Goal: Task Accomplishment & Management: Manage account settings

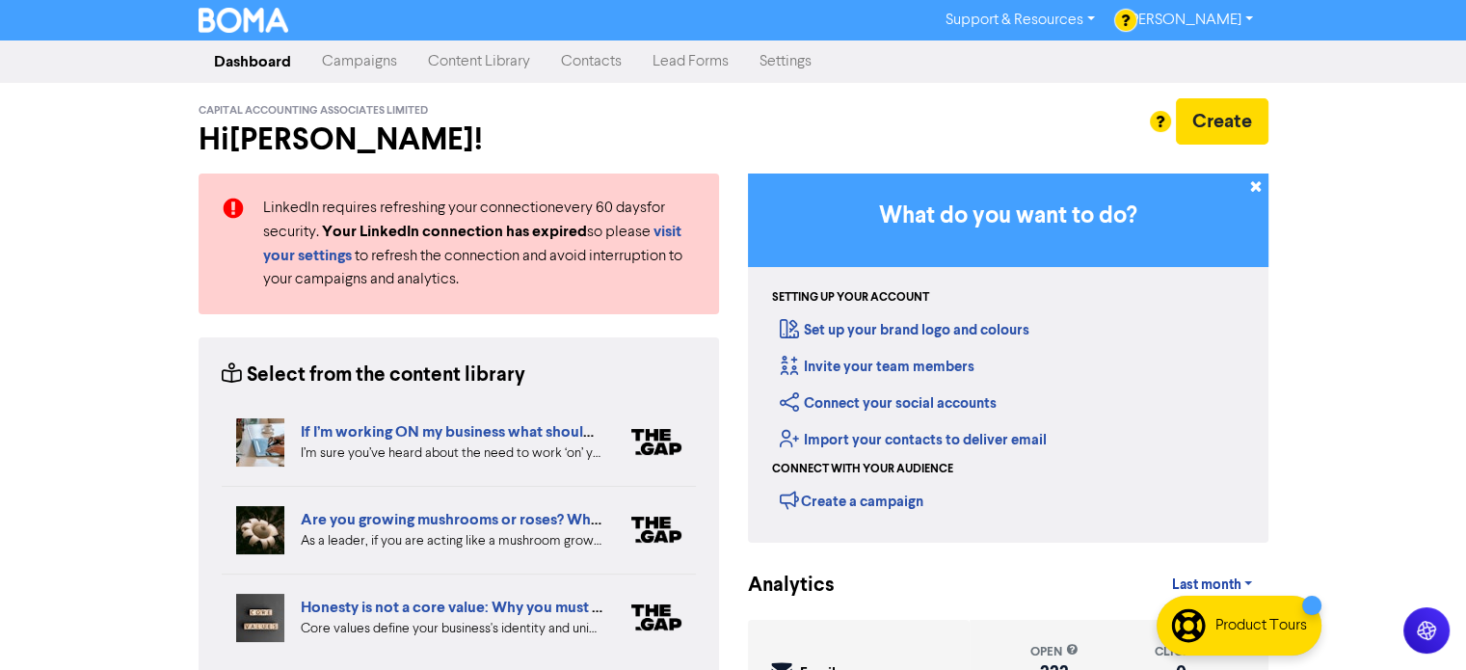
click at [594, 65] on link "Contacts" at bounding box center [592, 61] width 92 height 39
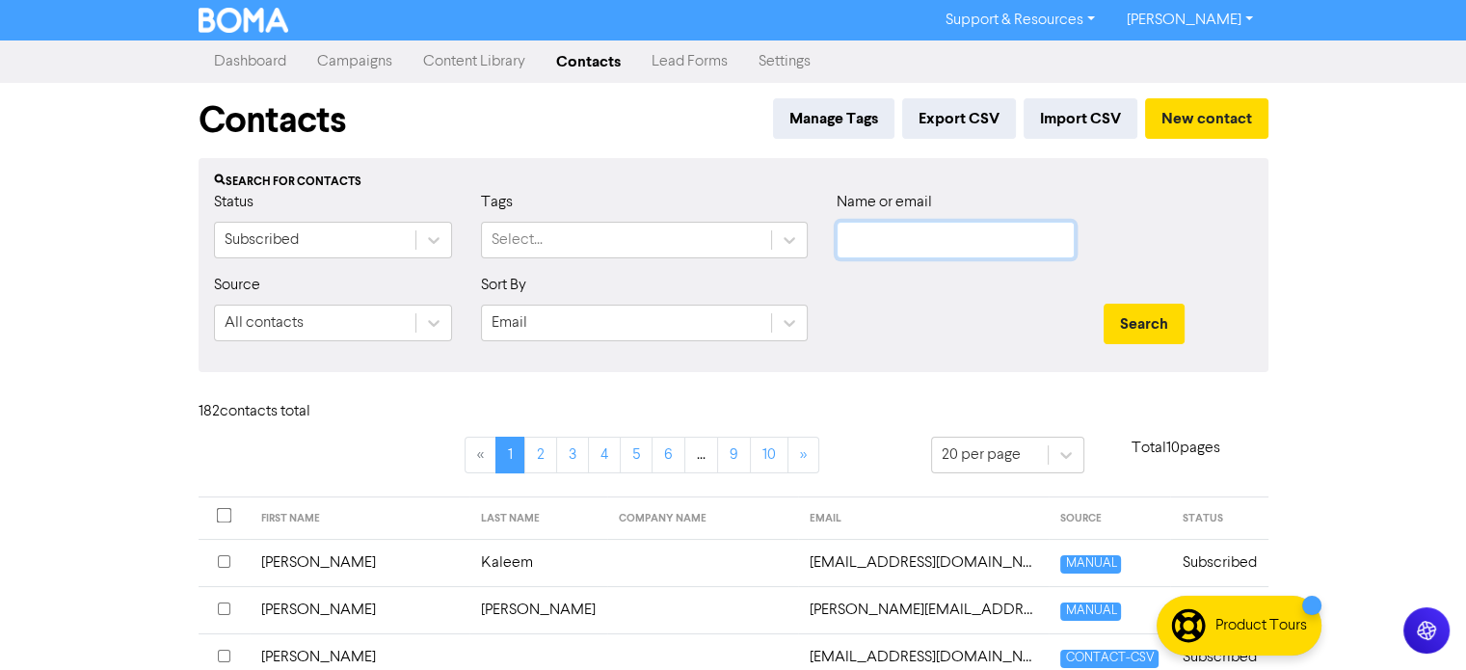
click at [873, 245] on input "text" at bounding box center [956, 240] width 238 height 37
type input "[PERSON_NAME]"
click at [1104, 304] on button "Search" at bounding box center [1144, 324] width 81 height 40
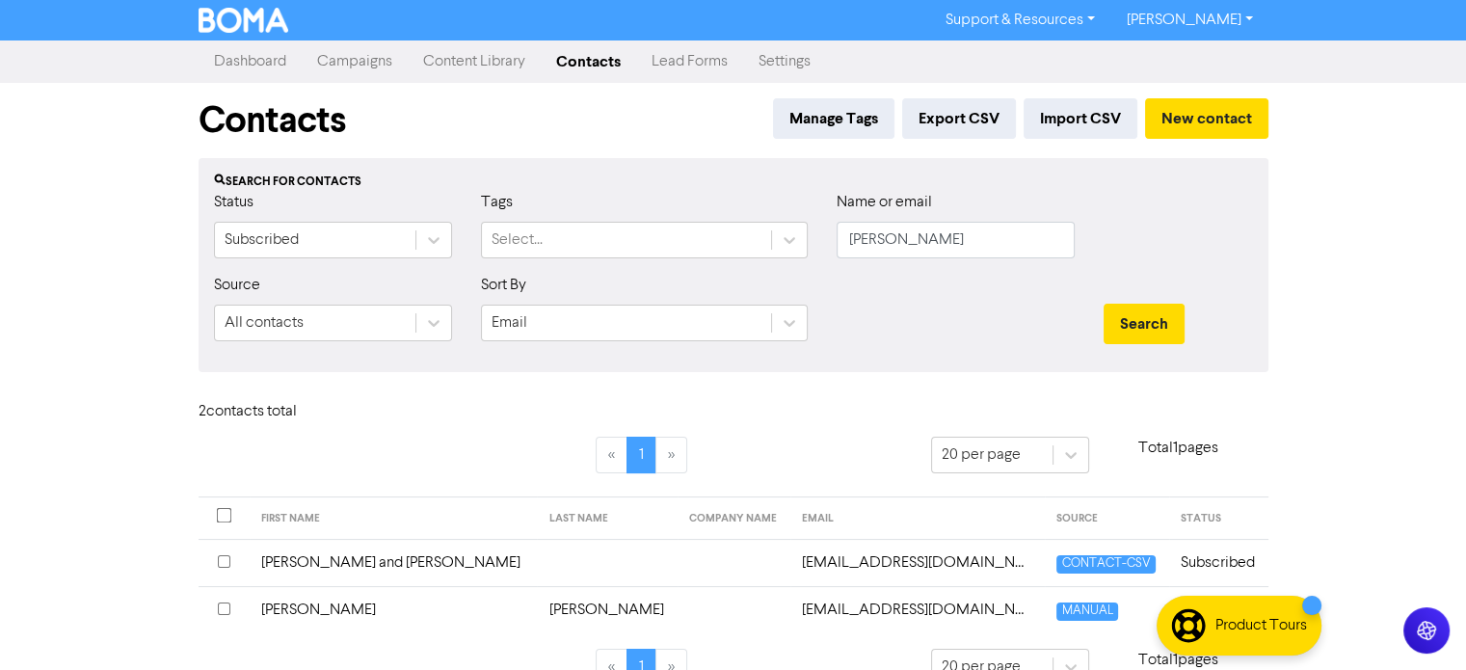
click at [289, 610] on td "[PERSON_NAME]" at bounding box center [393, 609] width 287 height 47
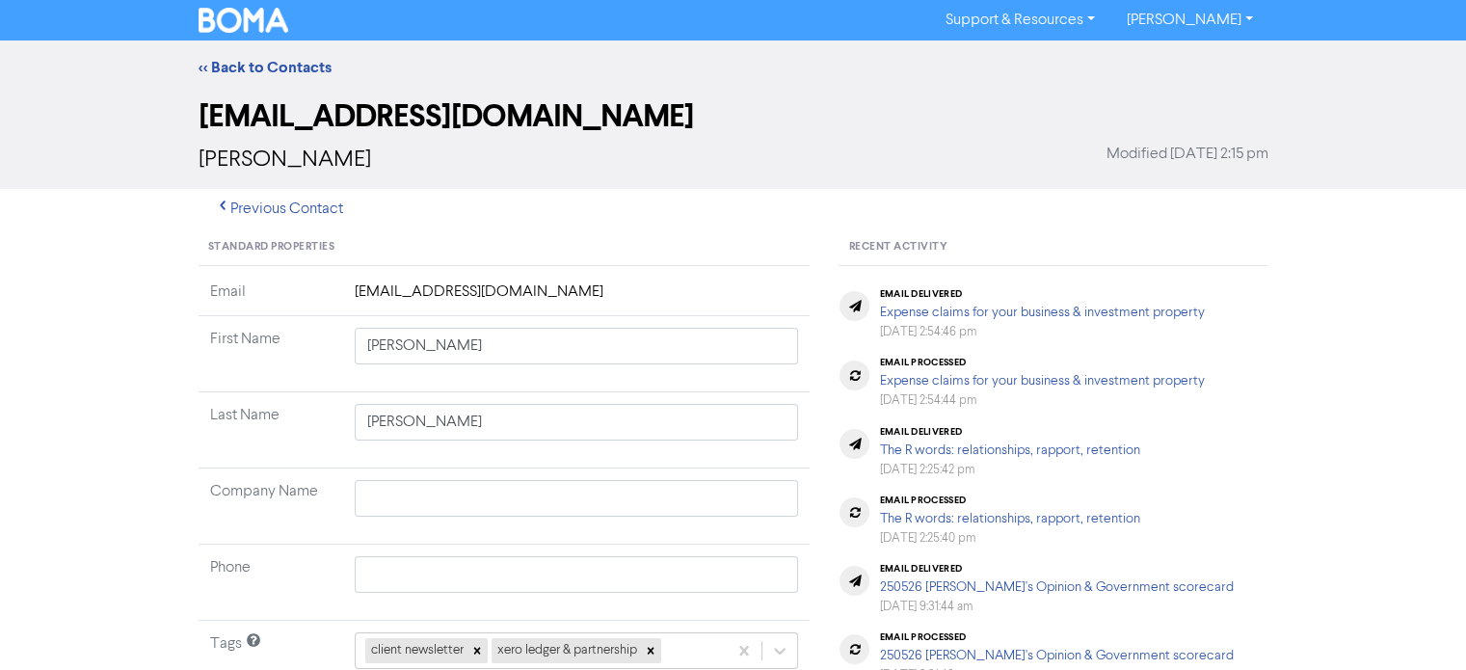
click at [490, 290] on td "[EMAIL_ADDRESS][DOMAIN_NAME]" at bounding box center [577, 299] width 468 height 36
click at [545, 294] on td "[EMAIL_ADDRESS][DOMAIN_NAME]" at bounding box center [577, 299] width 468 height 36
click at [515, 297] on td "[EMAIL_ADDRESS][DOMAIN_NAME]" at bounding box center [577, 299] width 468 height 36
click at [599, 296] on td "[EMAIL_ADDRESS][DOMAIN_NAME]" at bounding box center [577, 299] width 468 height 36
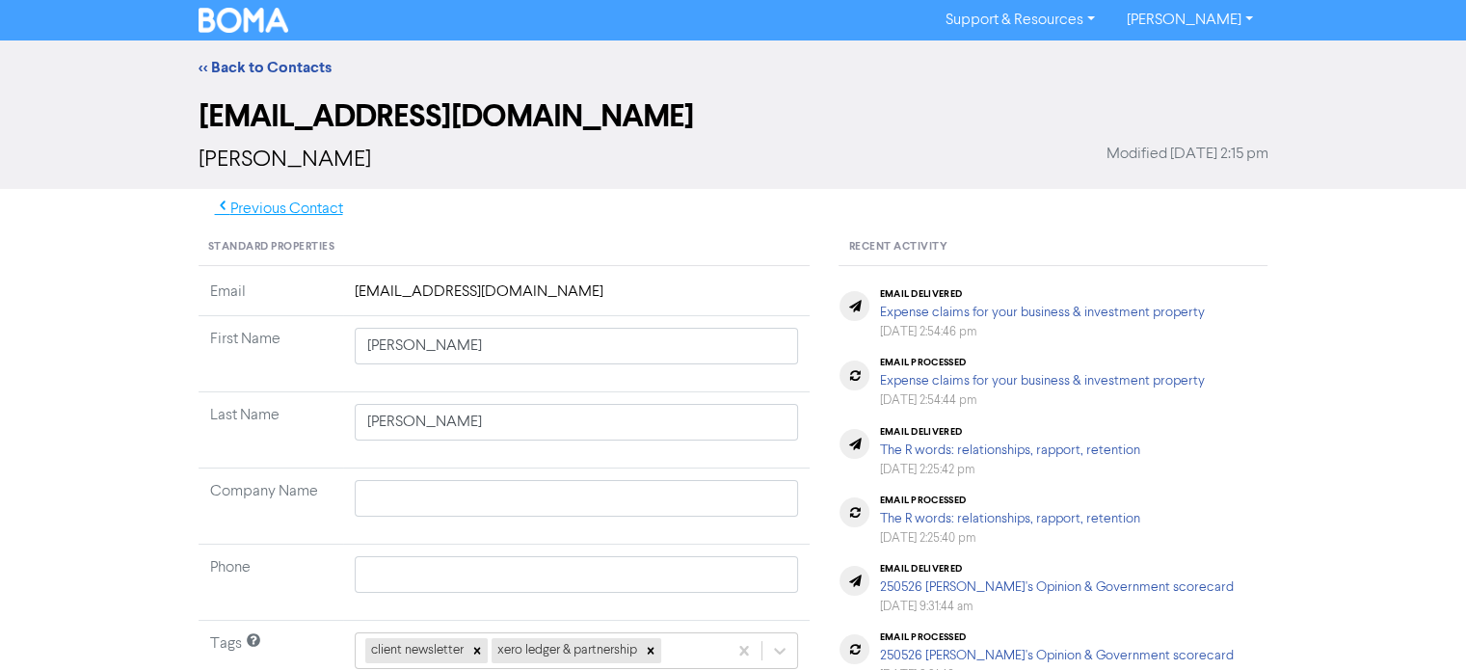
click at [298, 210] on button "Previous Contact" at bounding box center [279, 209] width 161 height 40
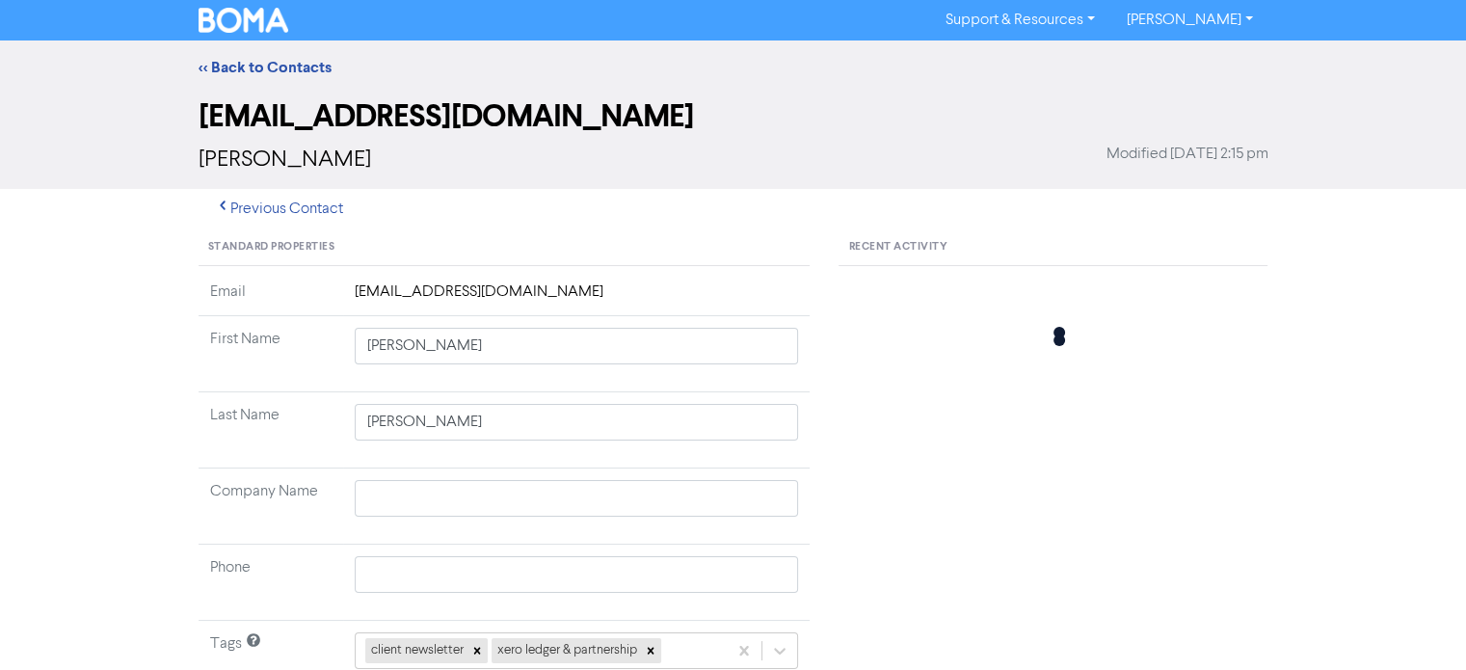
type input "[PERSON_NAME] and [PERSON_NAME]"
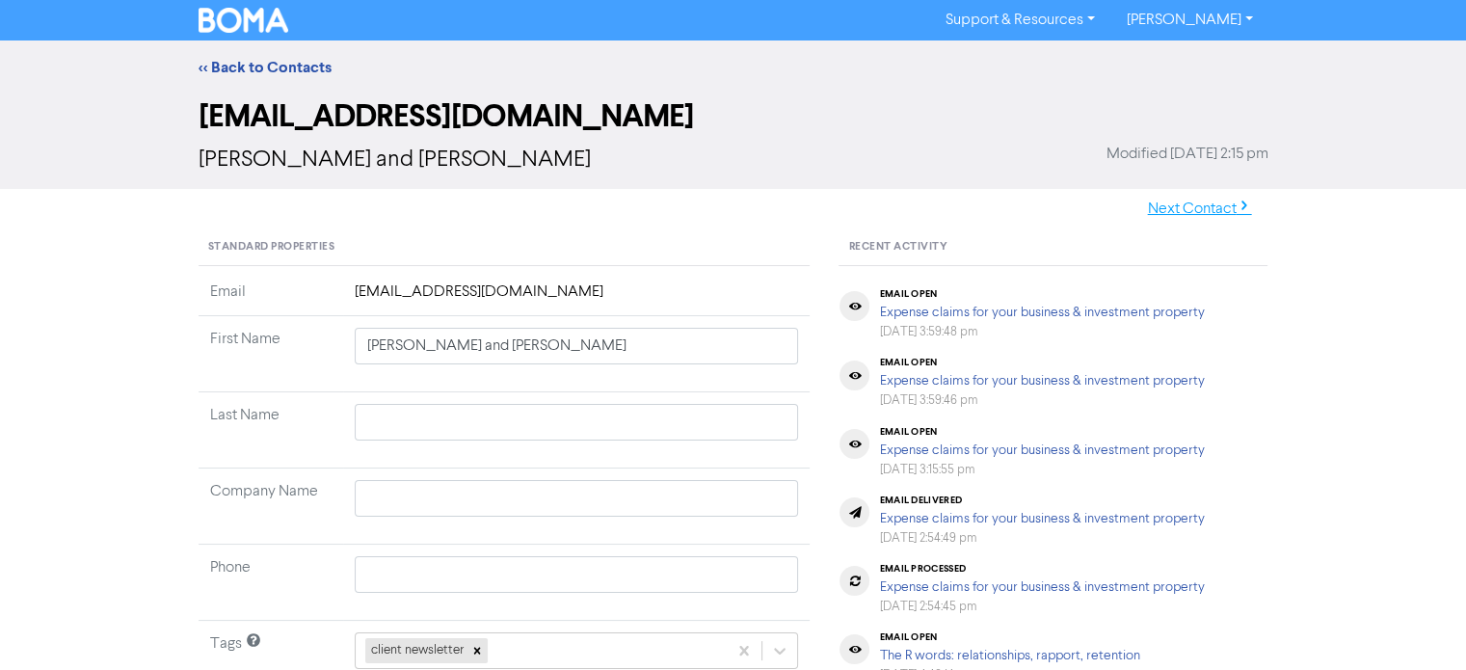
click at [1195, 210] on button "Next Contact" at bounding box center [1200, 209] width 137 height 40
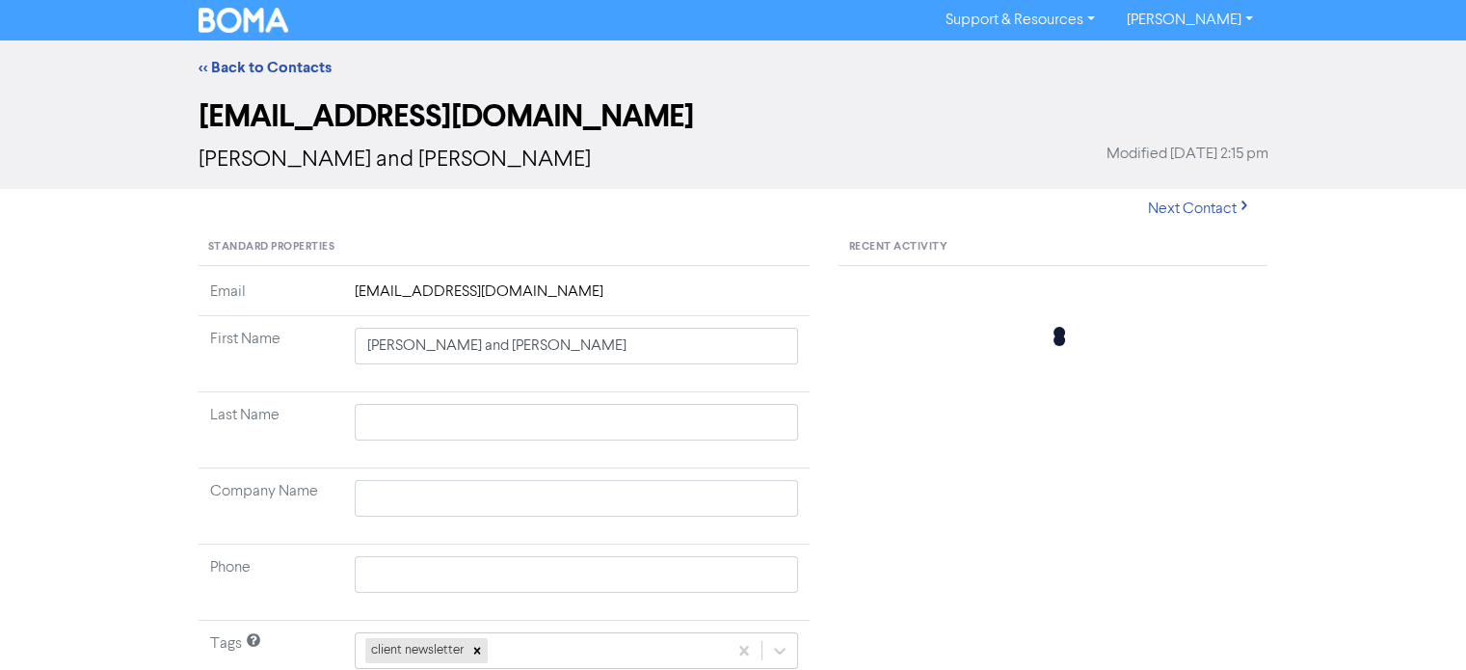
type input "[PERSON_NAME]"
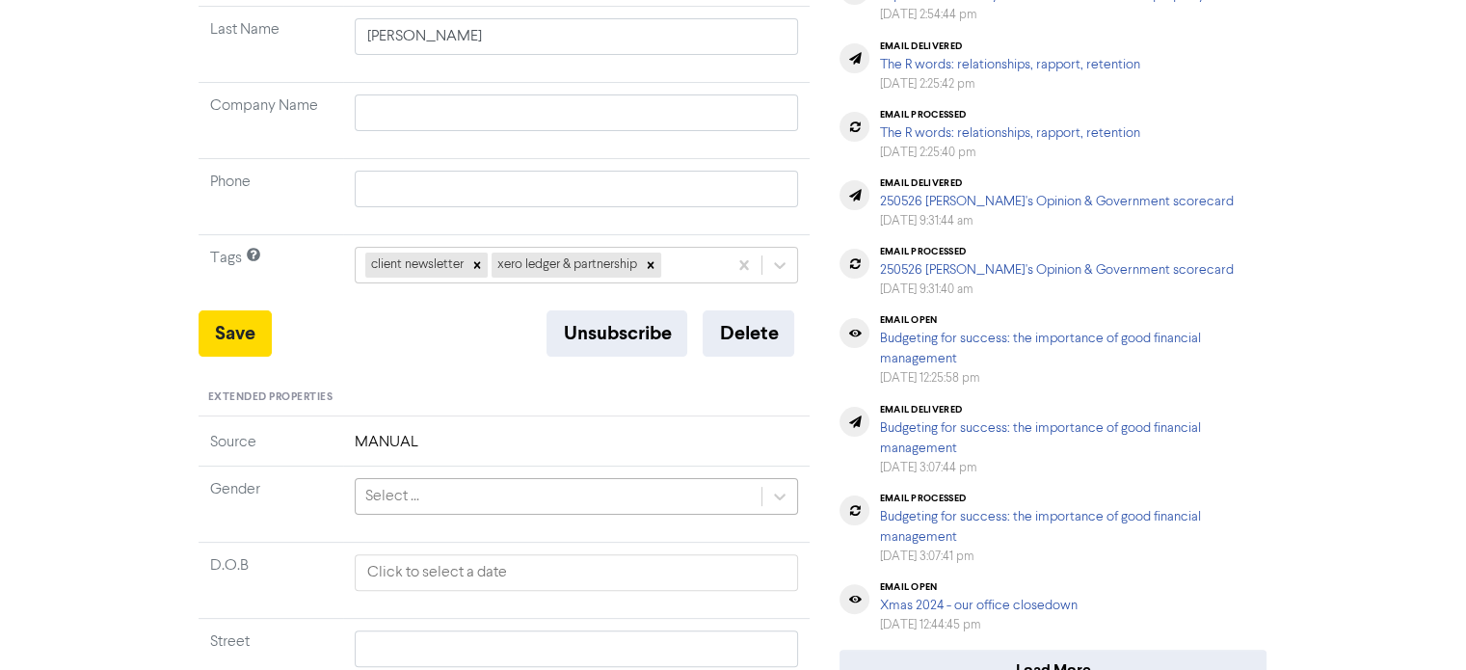
scroll to position [805, 0]
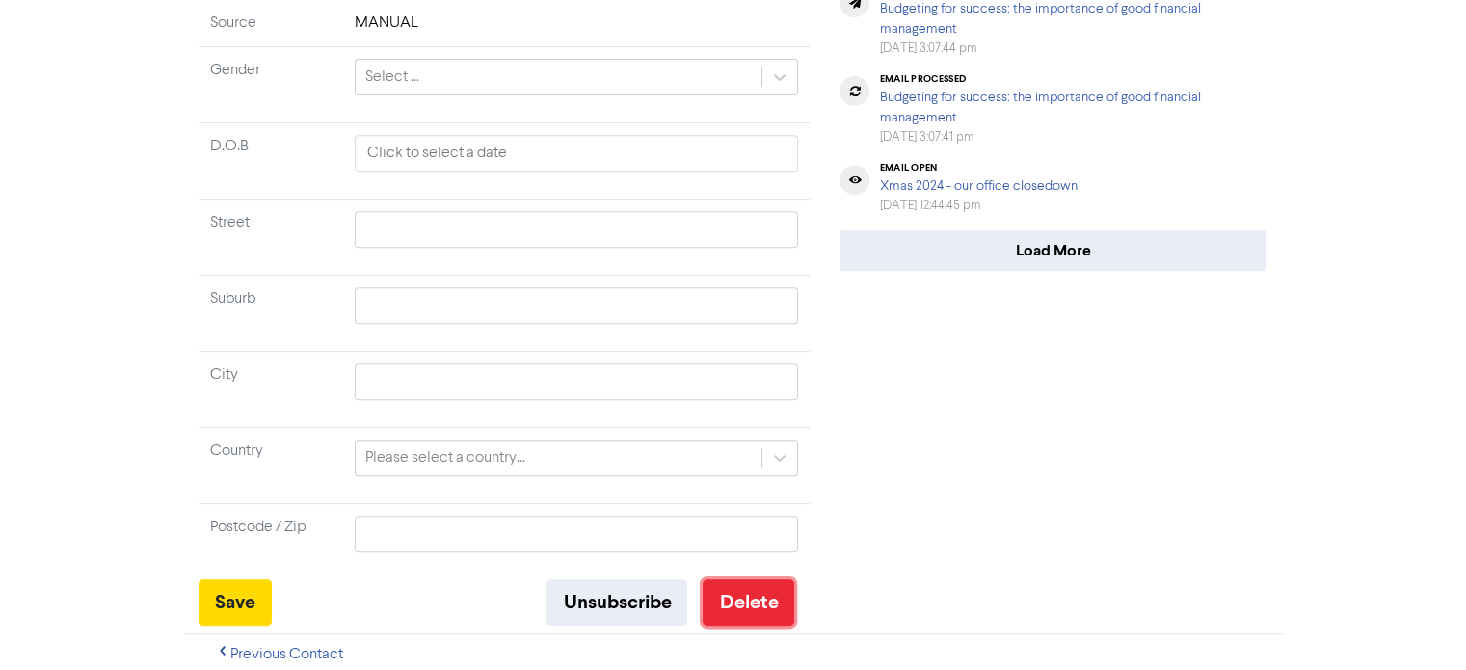
click at [738, 593] on button "Delete" at bounding box center [749, 602] width 92 height 46
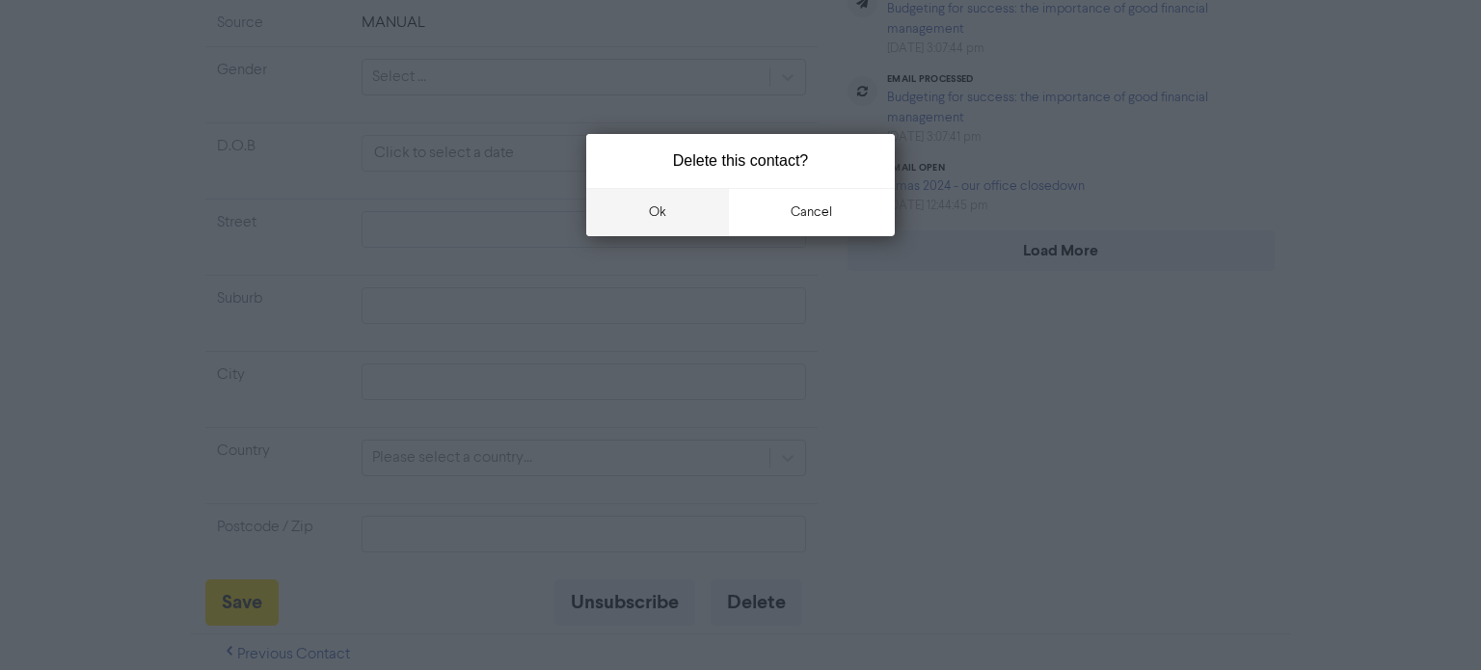
click at [656, 216] on button "ok" at bounding box center [657, 212] width 143 height 48
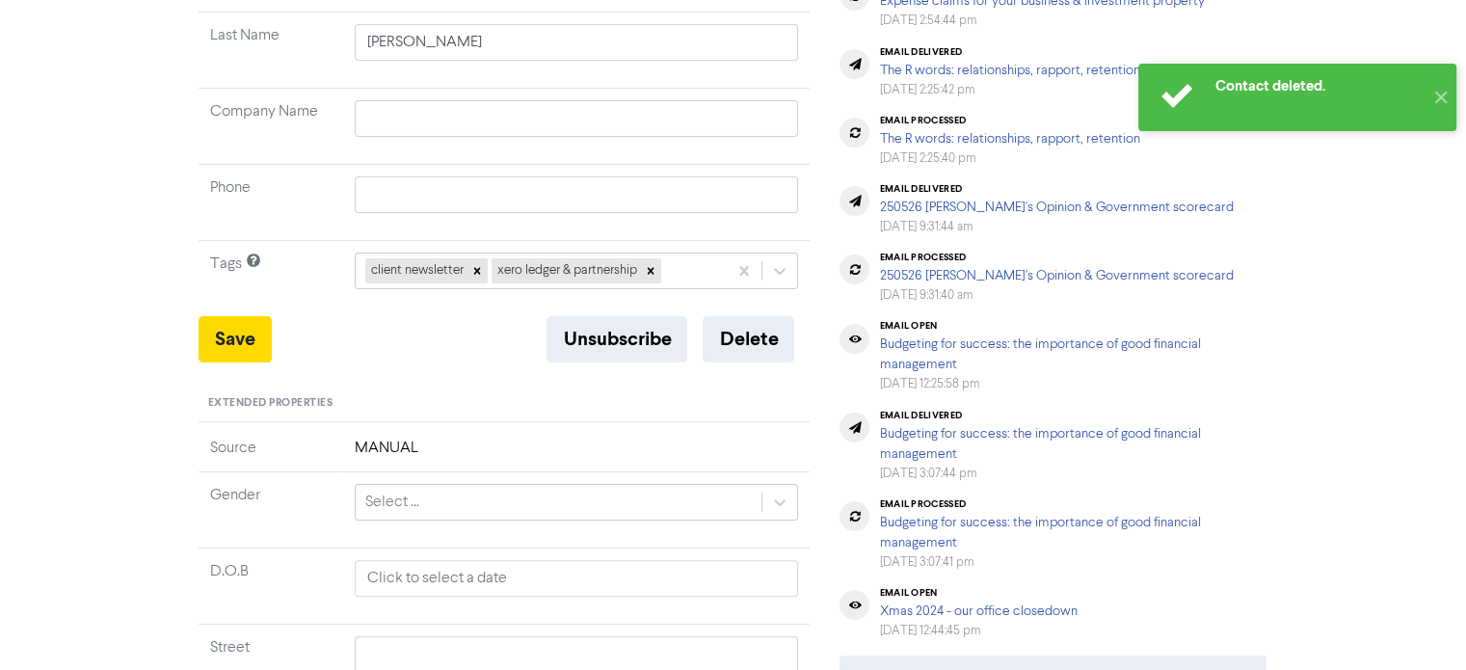
scroll to position [0, 0]
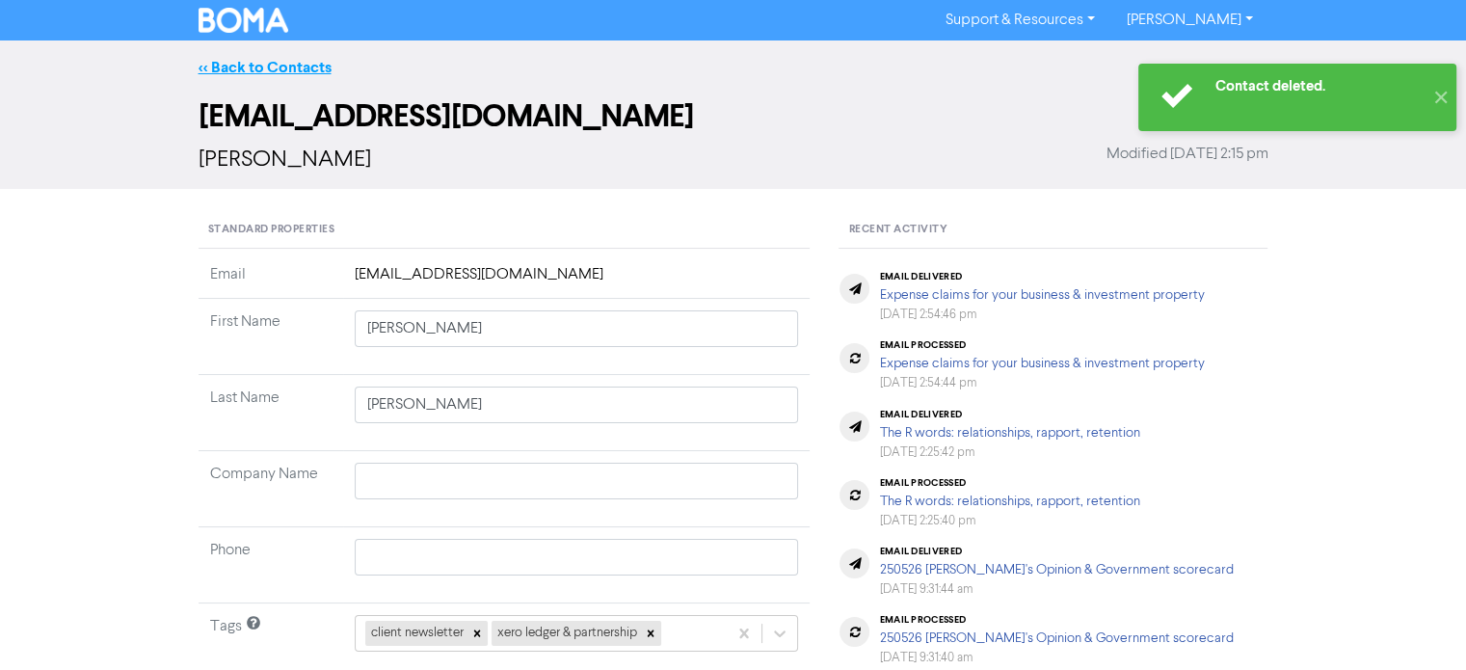
click at [301, 62] on link "<< Back to Contacts" at bounding box center [265, 67] width 133 height 19
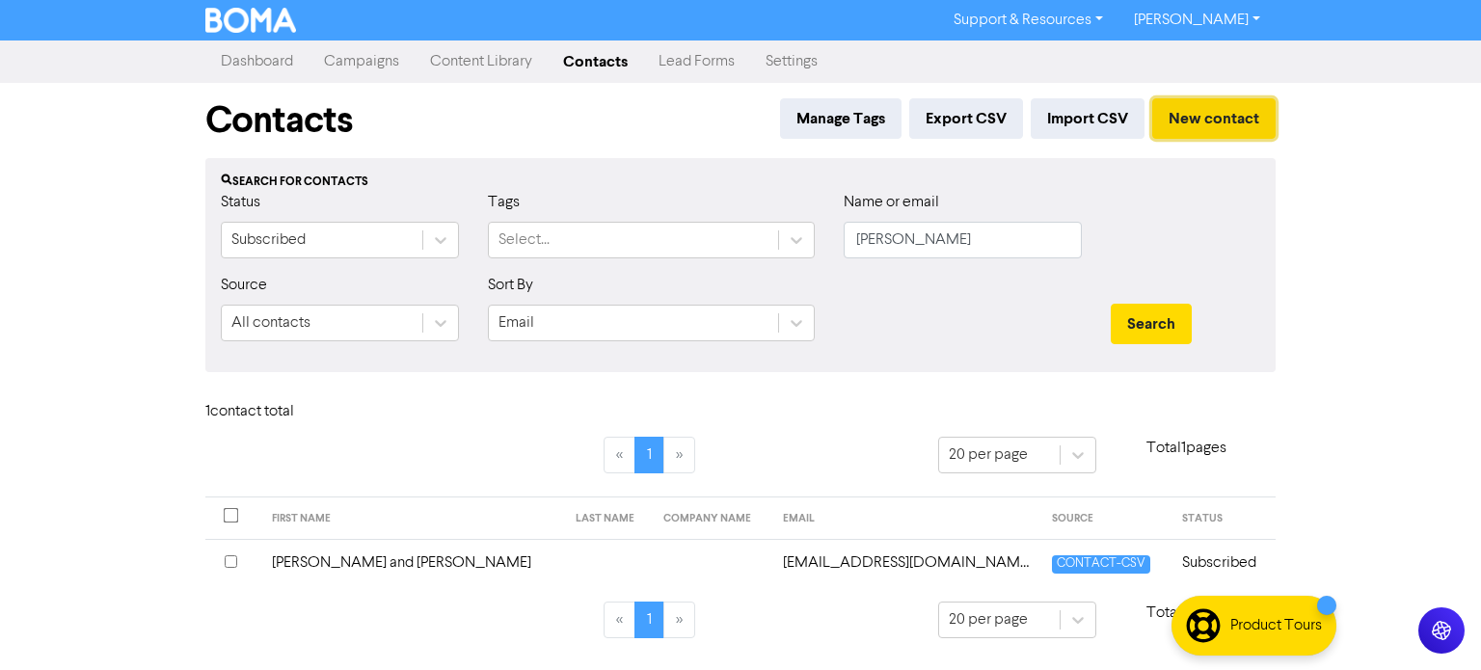
click at [1204, 115] on button "New contact" at bounding box center [1213, 118] width 123 height 40
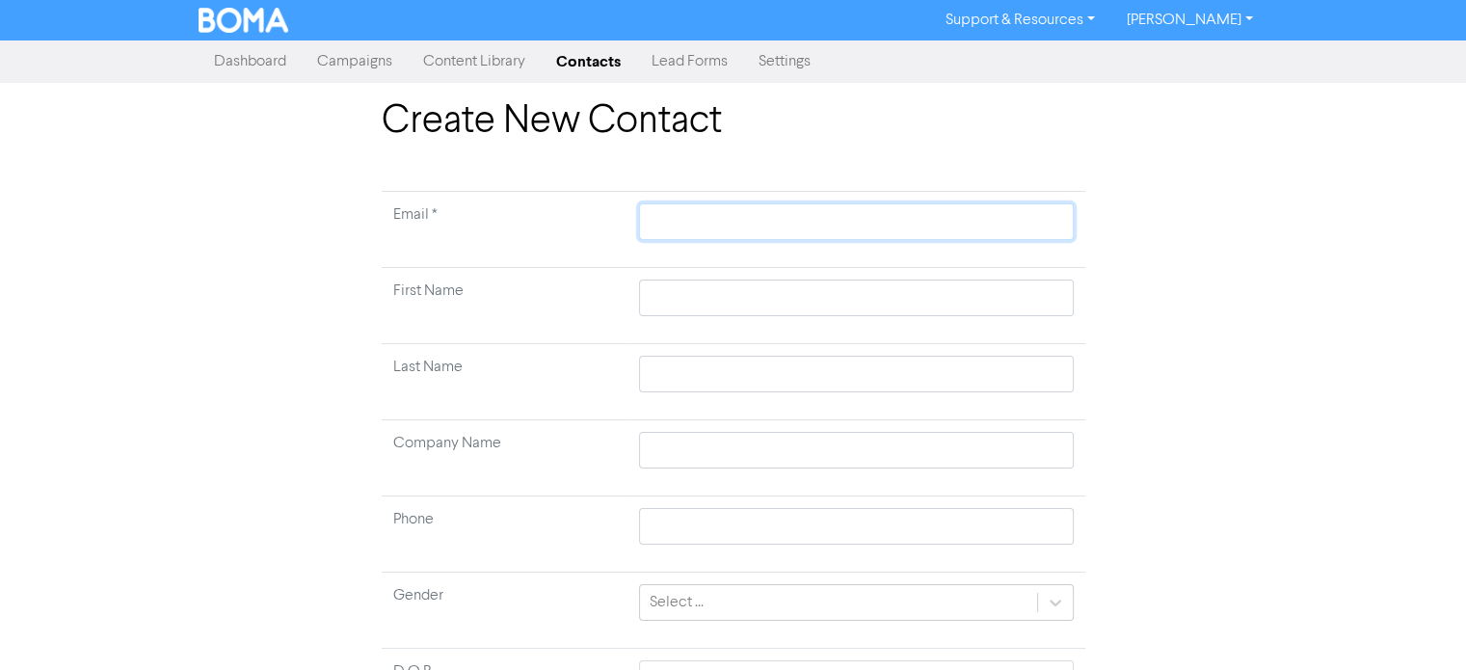
click at [671, 226] on input "text" at bounding box center [856, 221] width 434 height 37
paste input "[EMAIL_ADDRESS][DOMAIN_NAME]"
type input "[EMAIL_ADDRESS][DOMAIN_NAME]"
drag, startPoint x: 671, startPoint y: 226, endPoint x: 669, endPoint y: 255, distance: 29.9
click at [671, 228] on input "[EMAIL_ADDRESS][DOMAIN_NAME]" at bounding box center [856, 221] width 434 height 37
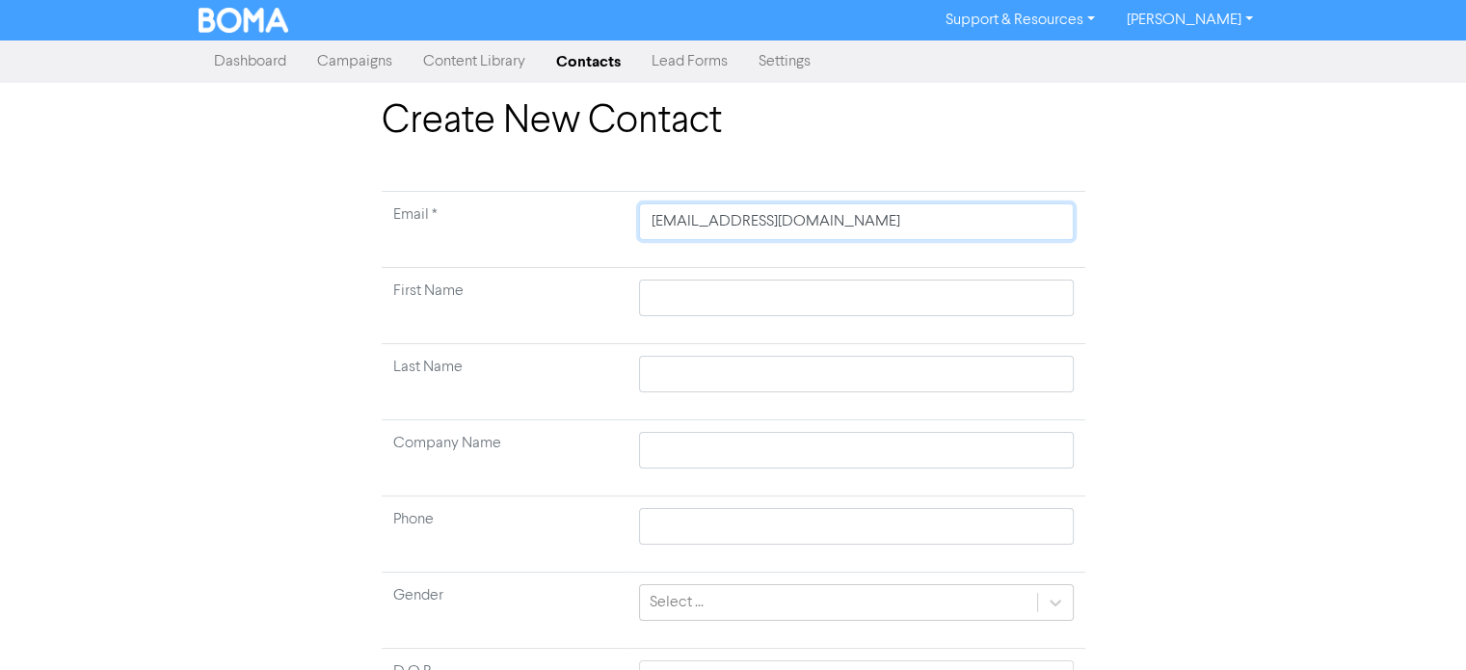
type input "[EMAIL_ADDRESS][DOMAIN_NAME]"
click at [306, 315] on div "Create New Contact Email * [EMAIL_ADDRESS][DOMAIN_NAME] First Name Last Name Co…" at bounding box center [733, 477] width 1099 height 758
click at [685, 302] on input "text" at bounding box center [856, 298] width 434 height 37
type input "J"
type input "[PERSON_NAME]"
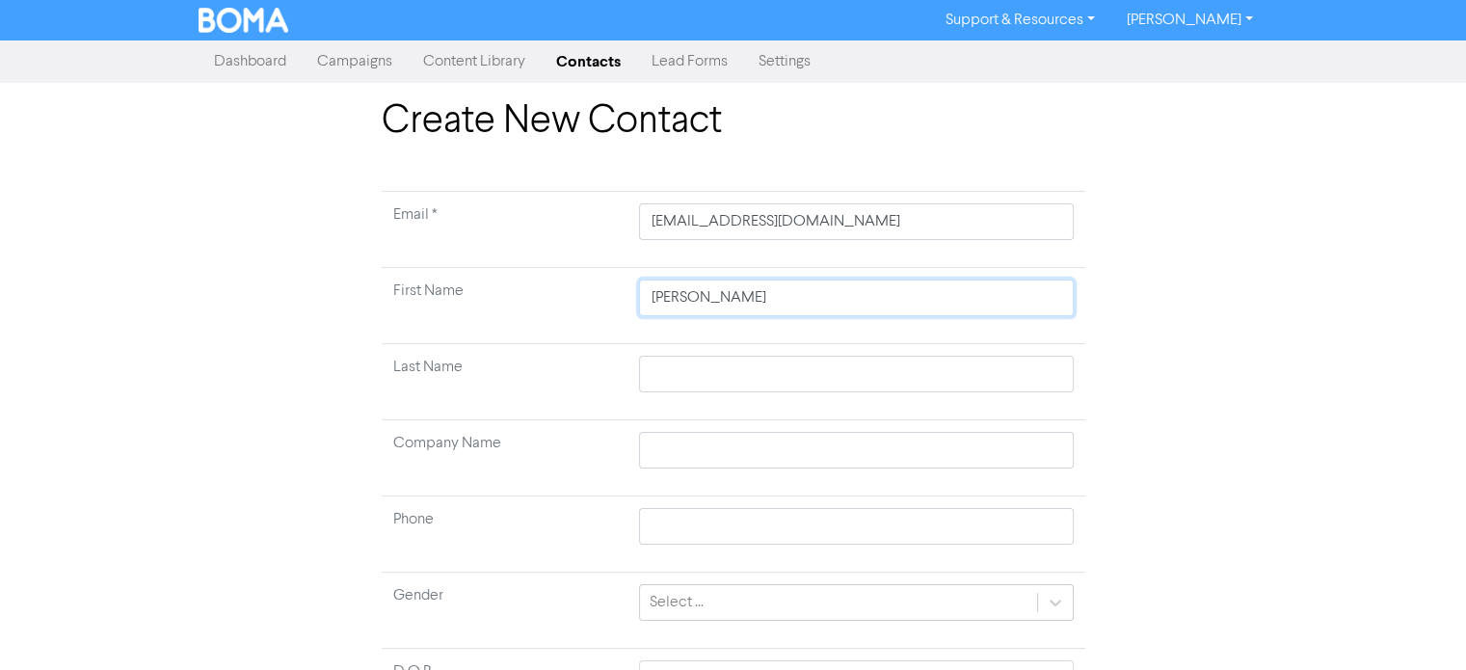
type input "Jan"
type input "[PERSON_NAME]"
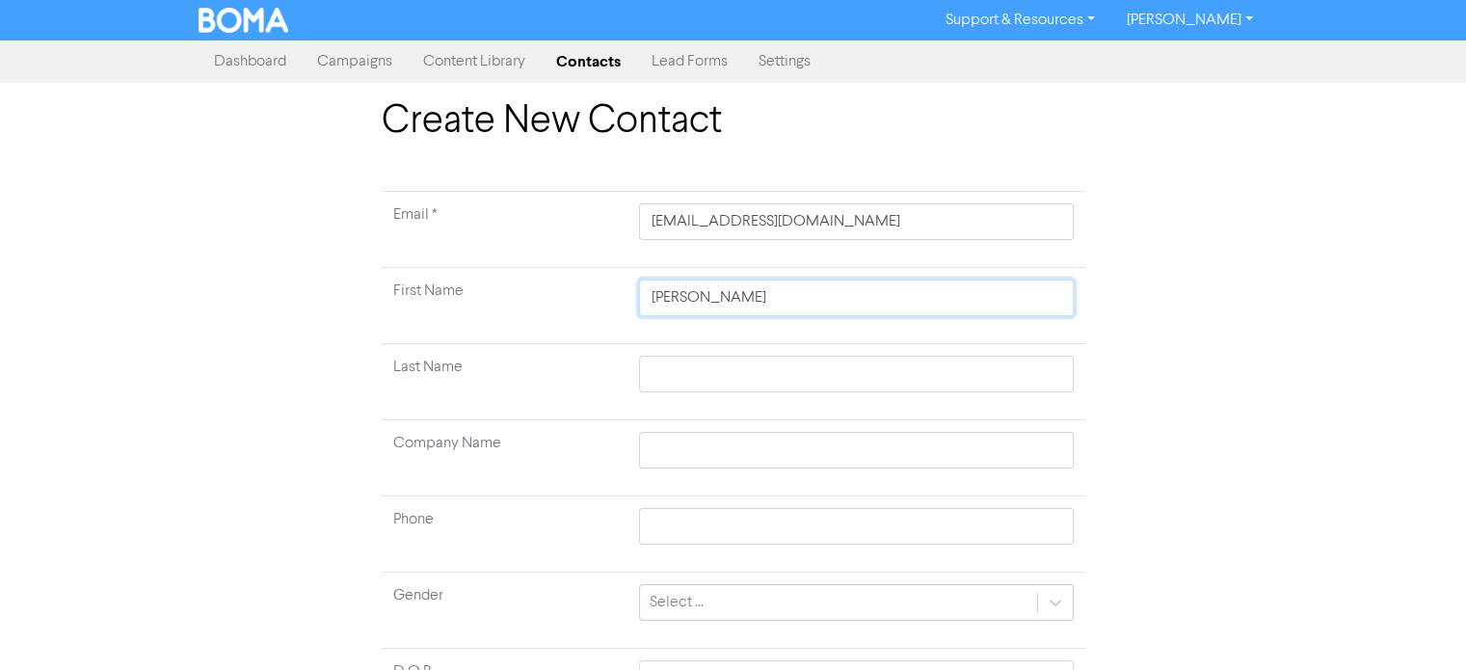
type input "[PERSON_NAME]"
type input "[PERSON_NAME] [PERSON_NAME]"
type input "[PERSON_NAME]"
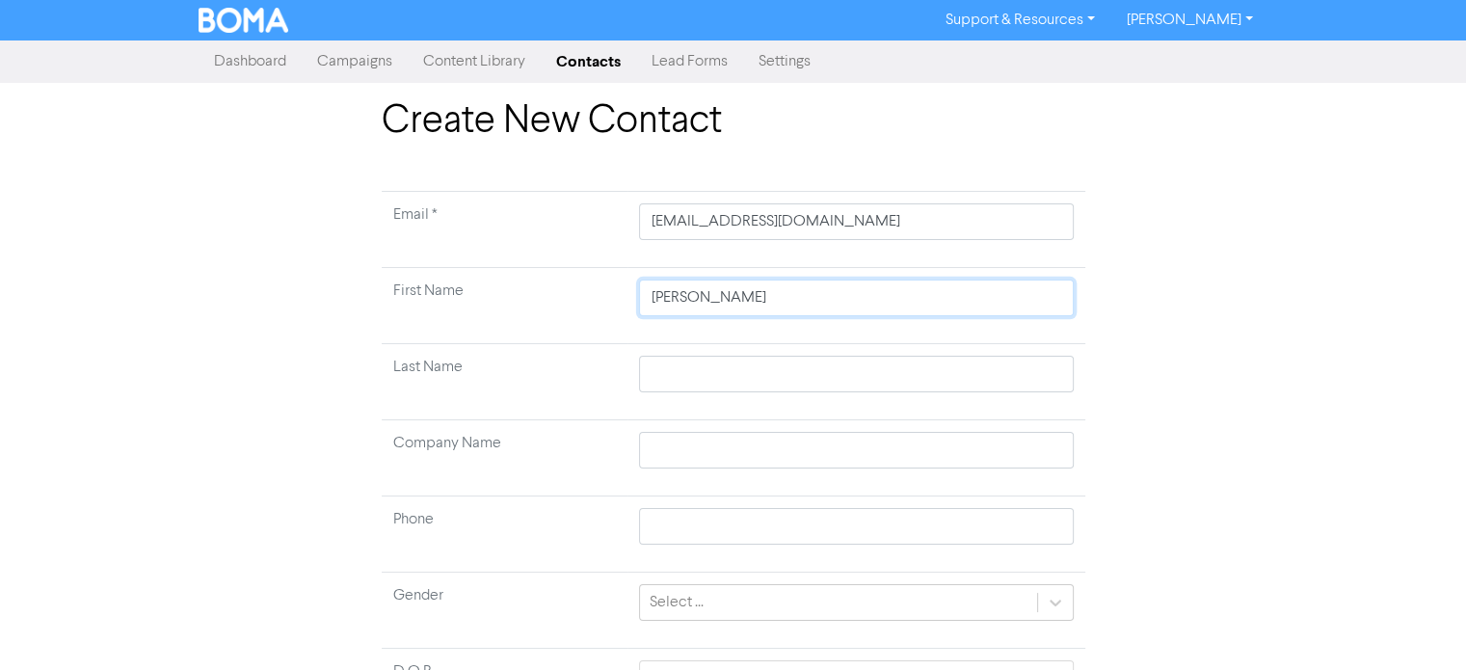
type input "[PERSON_NAME]"
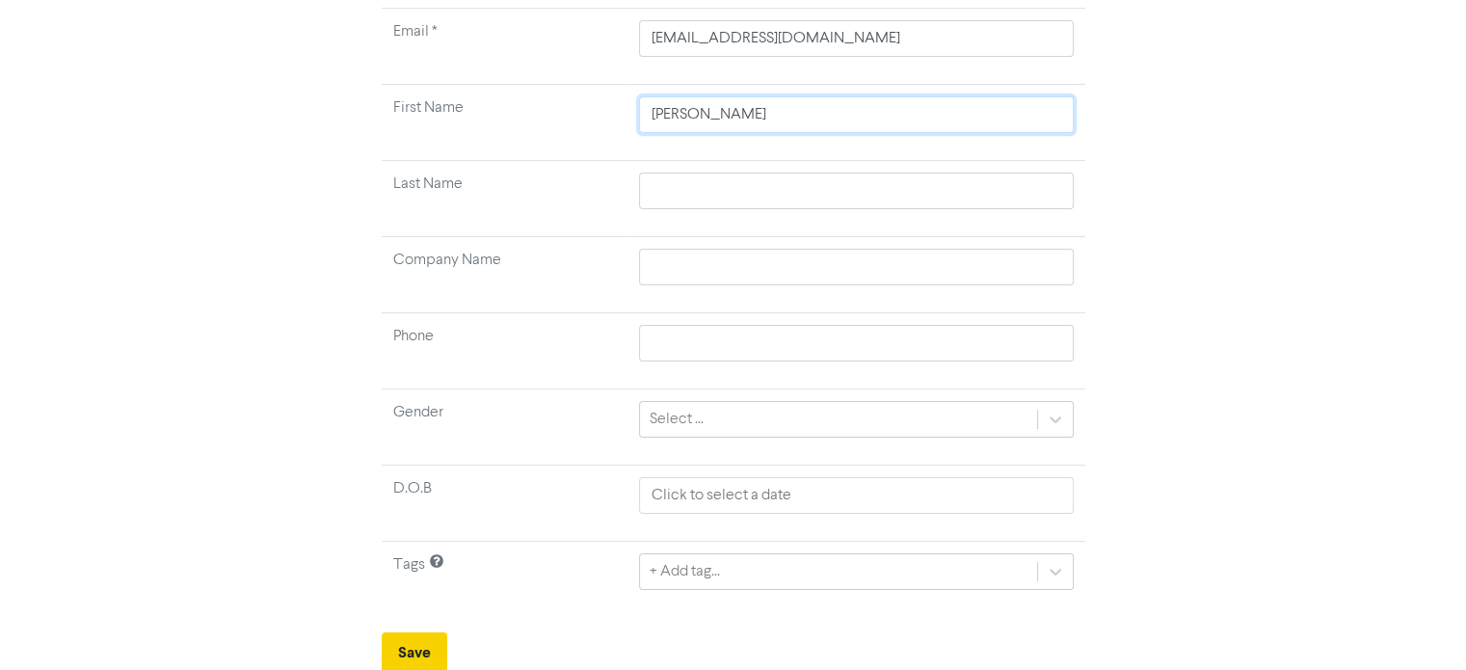
type input "[PERSON_NAME]"
click at [404, 644] on button "Save" at bounding box center [415, 652] width 66 height 40
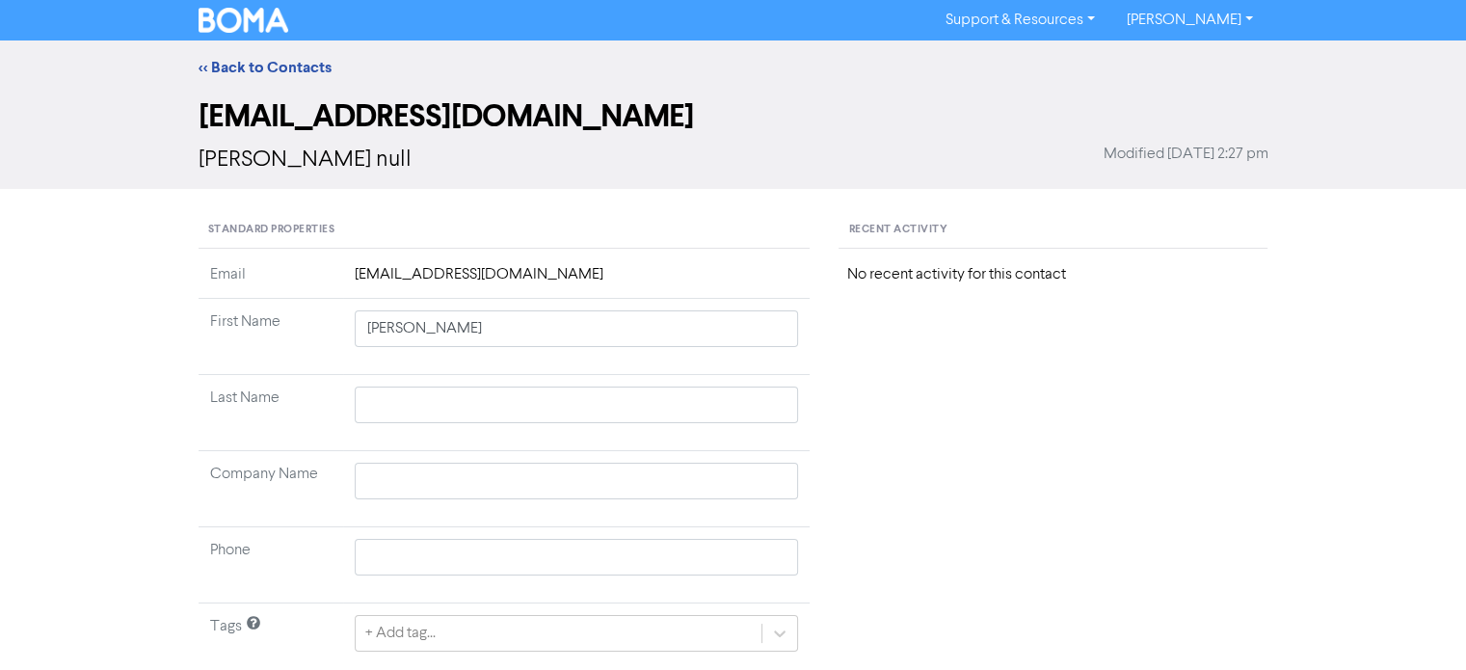
click at [305, 66] on link "<< Back to Contacts" at bounding box center [265, 67] width 133 height 19
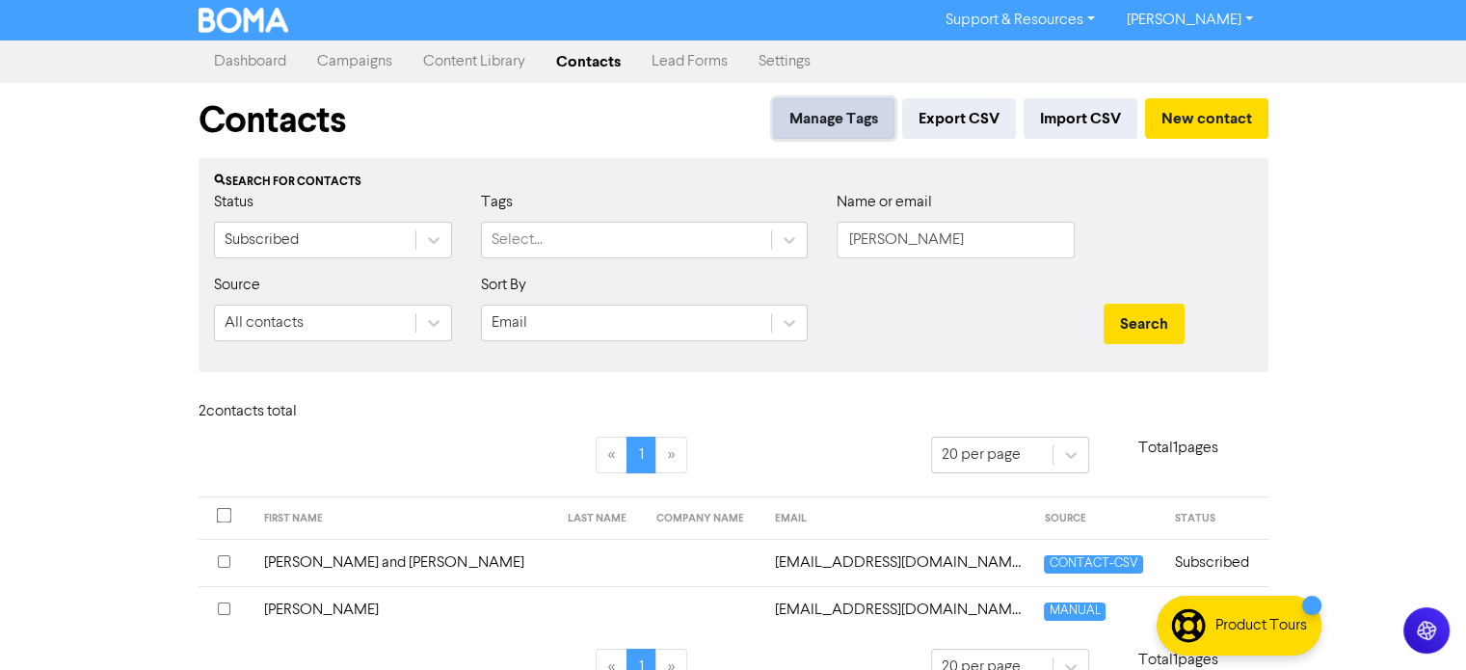
click at [838, 118] on button "Manage Tags" at bounding box center [833, 118] width 121 height 40
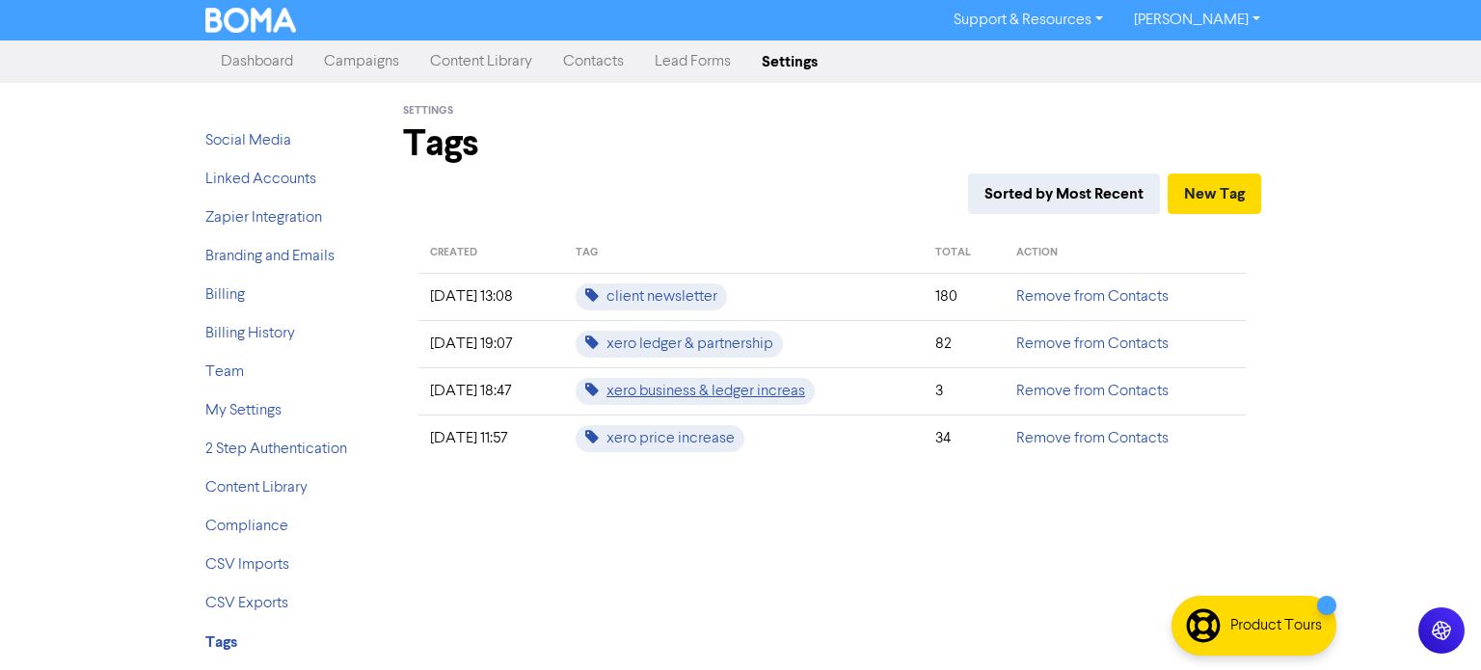
click at [657, 390] on span "xero business & ledger increas" at bounding box center [695, 391] width 239 height 27
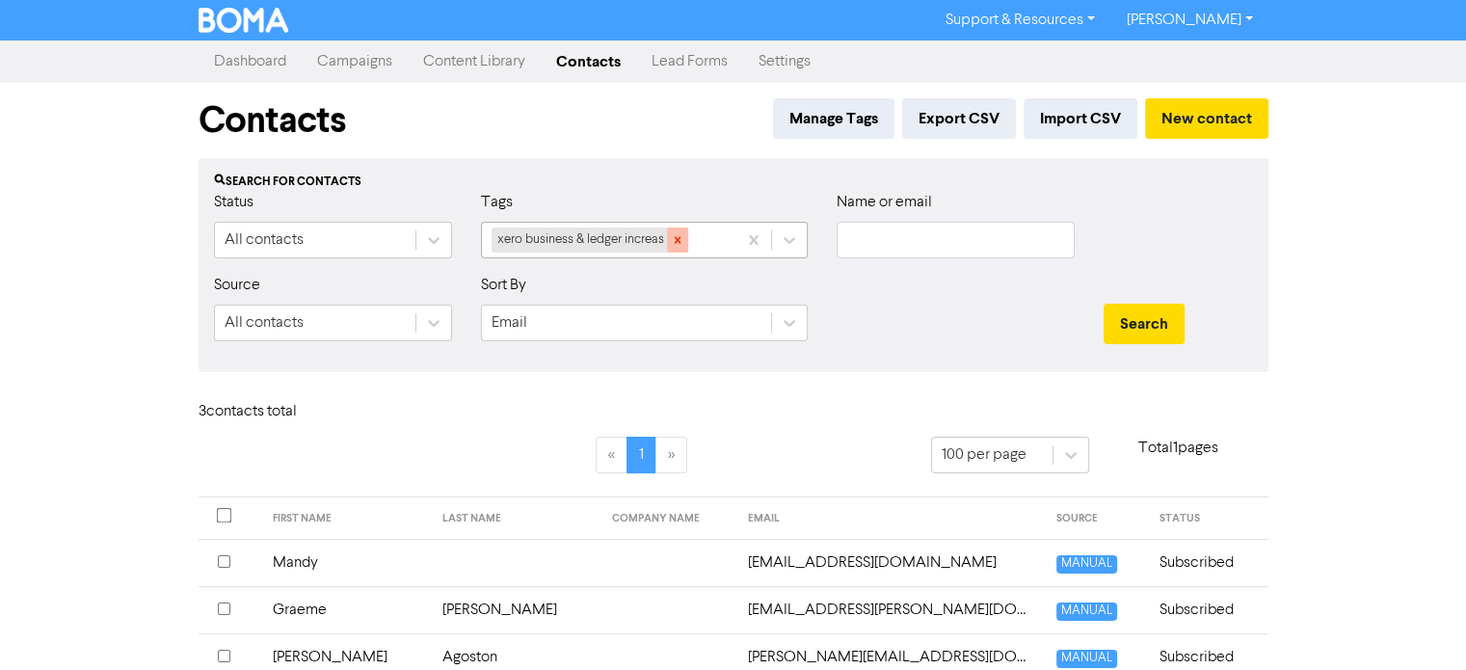
click at [680, 242] on icon at bounding box center [677, 239] width 7 height 7
click at [994, 333] on div at bounding box center [955, 315] width 267 height 83
click at [791, 246] on icon at bounding box center [789, 239] width 19 height 19
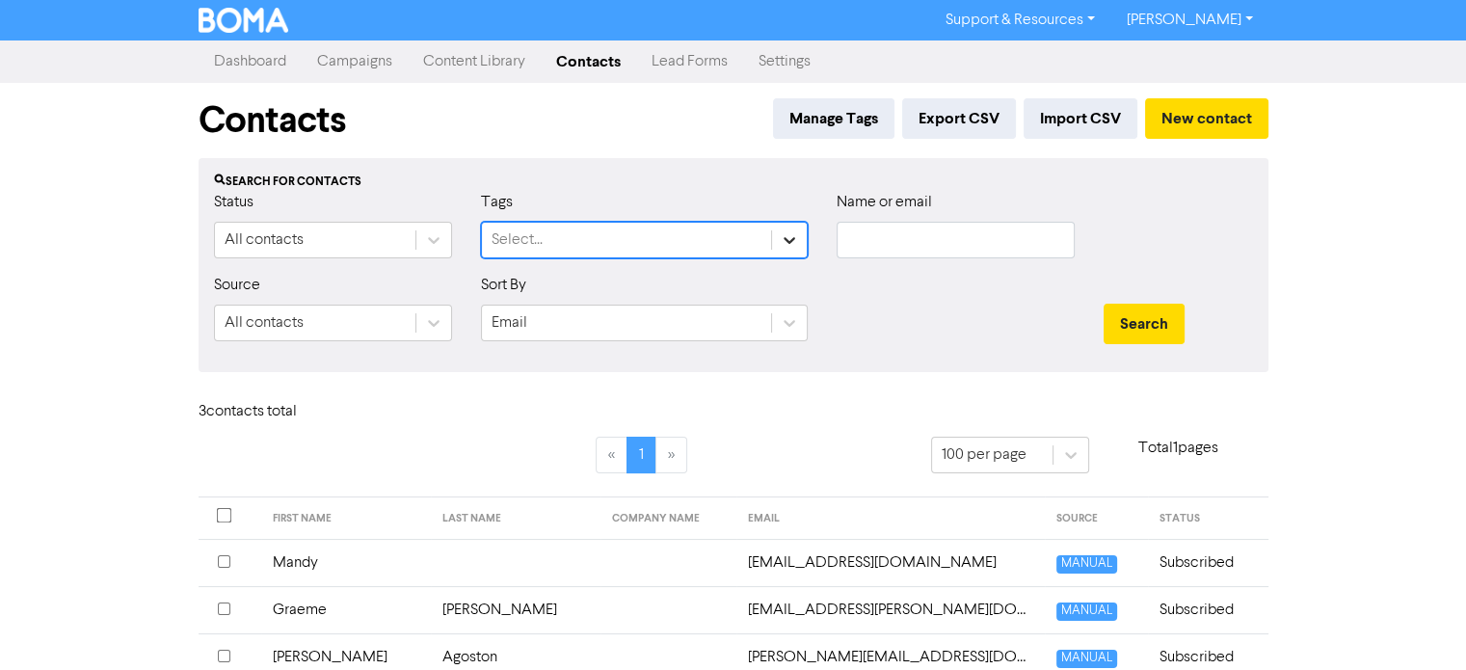
click at [791, 246] on icon at bounding box center [789, 239] width 19 height 19
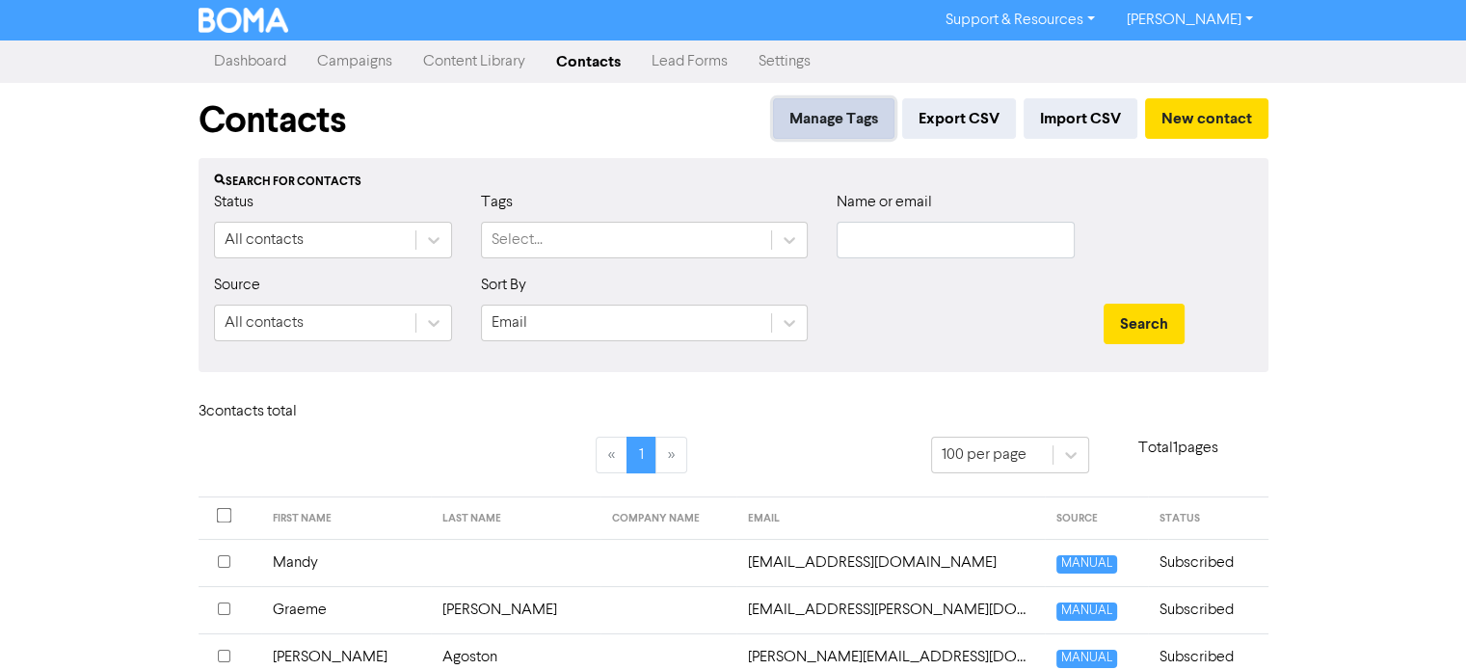
click at [847, 121] on button "Manage Tags" at bounding box center [833, 118] width 121 height 40
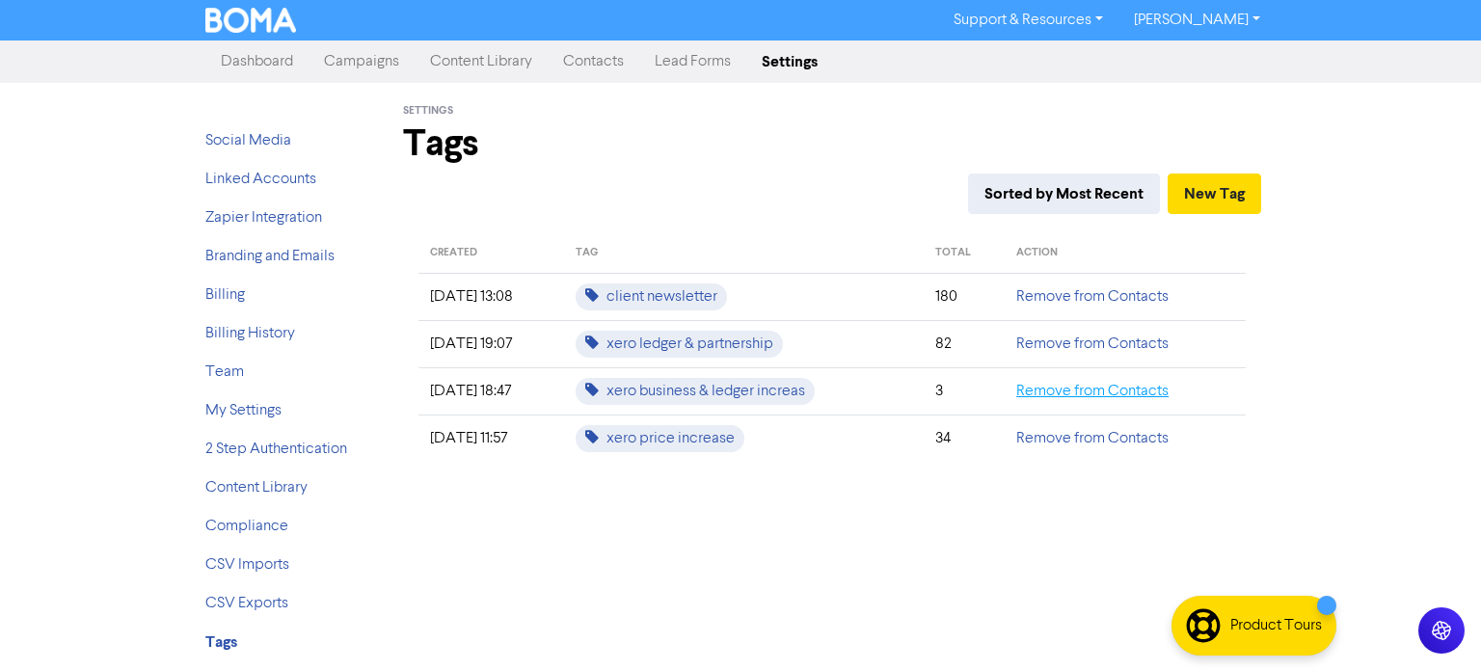
click at [1064, 391] on link "Remove from Contacts" at bounding box center [1092, 391] width 152 height 15
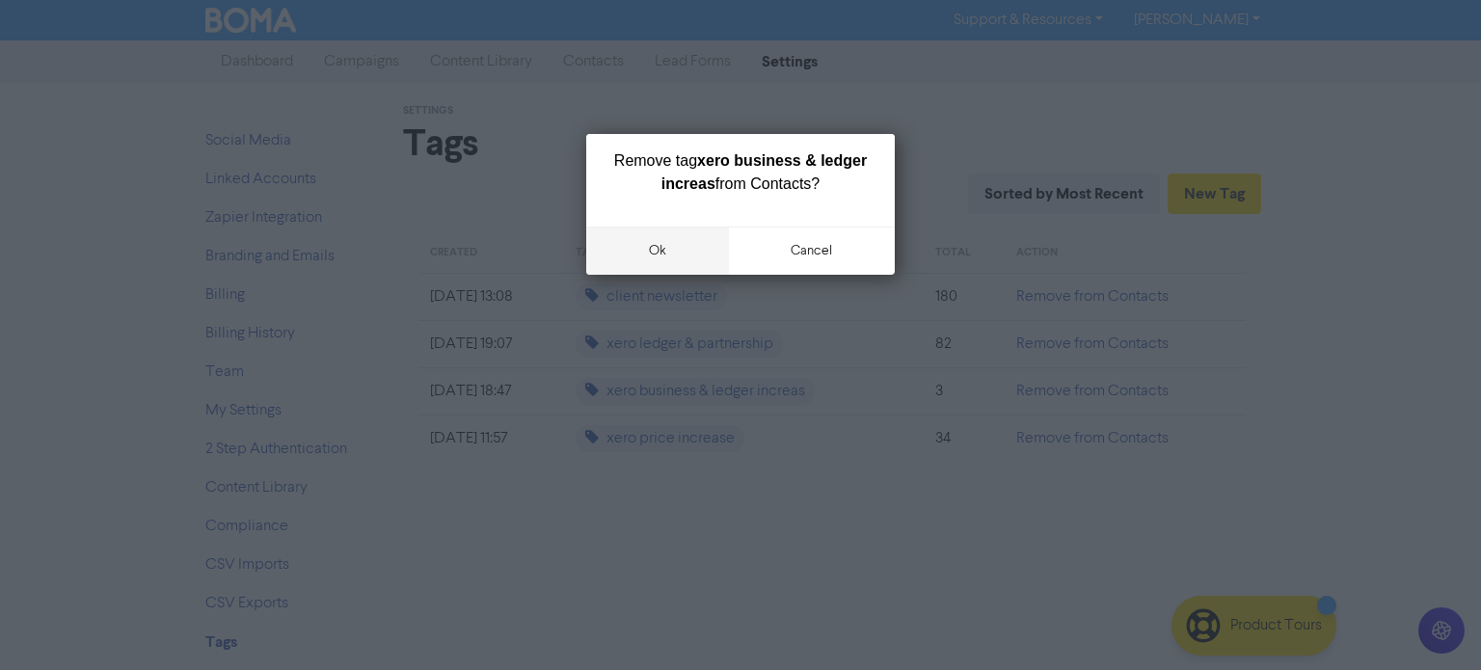
click at [660, 252] on button "ok" at bounding box center [657, 251] width 143 height 48
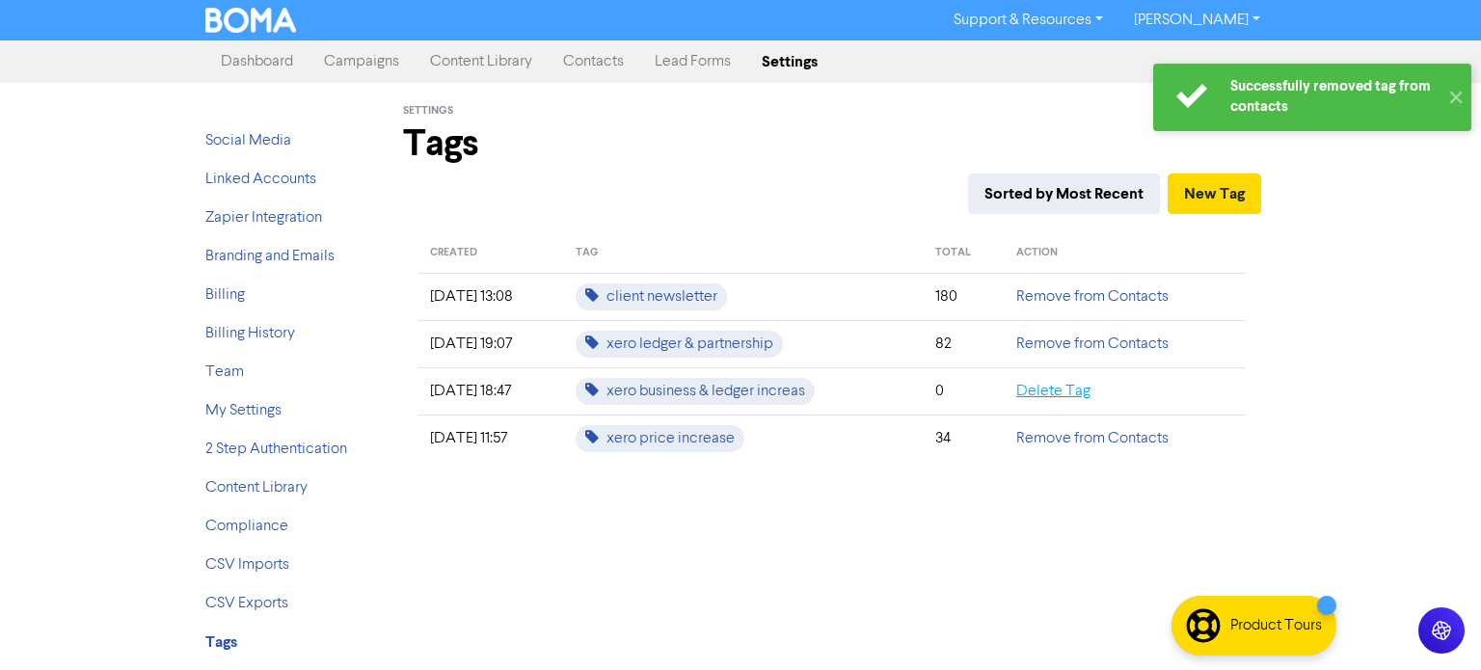
click at [1066, 393] on link "Delete Tag" at bounding box center [1053, 391] width 74 height 15
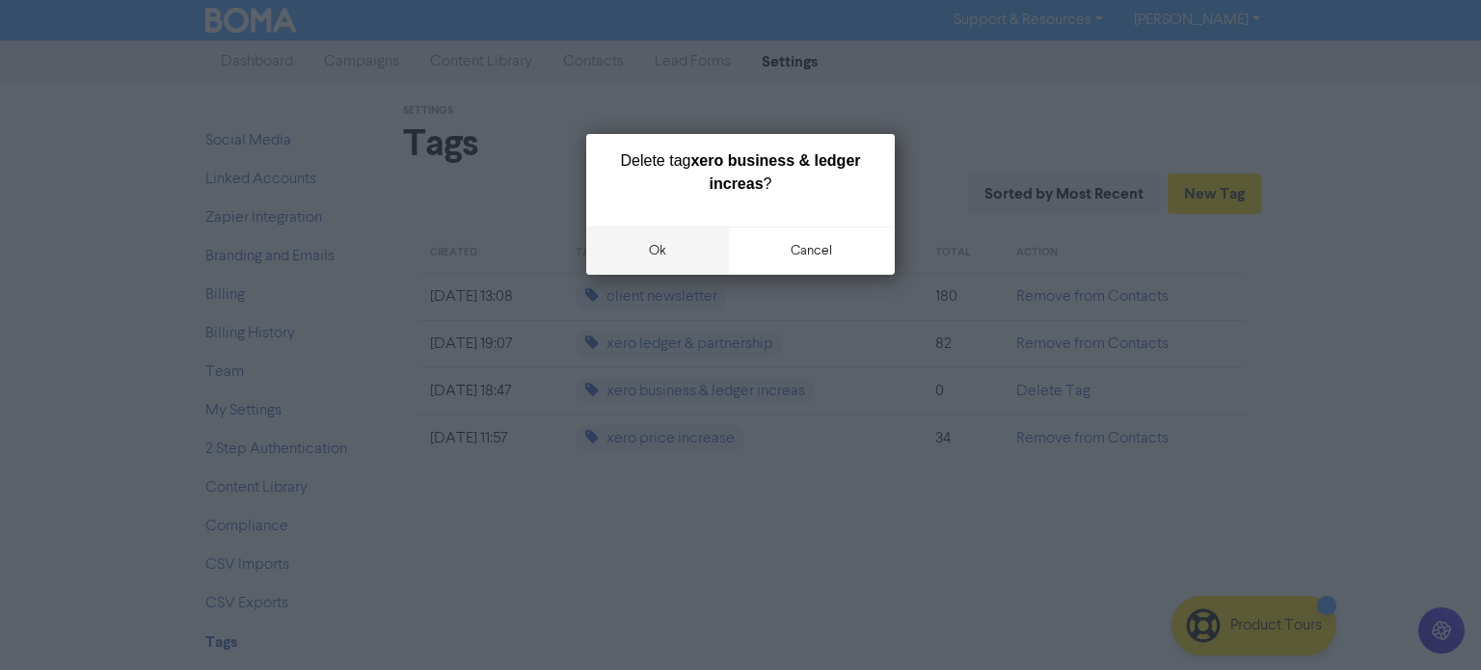
click at [657, 250] on button "ok" at bounding box center [657, 251] width 143 height 48
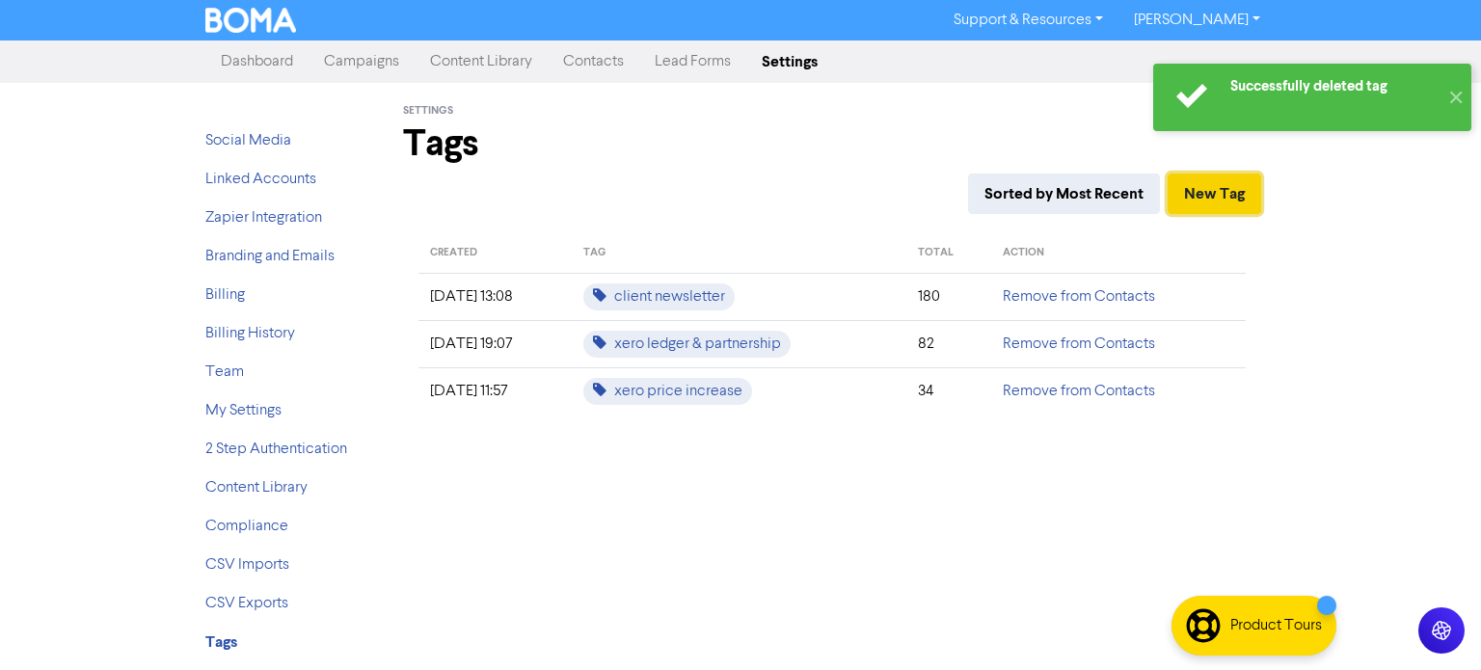
click at [1215, 191] on button "New Tag" at bounding box center [1214, 194] width 94 height 40
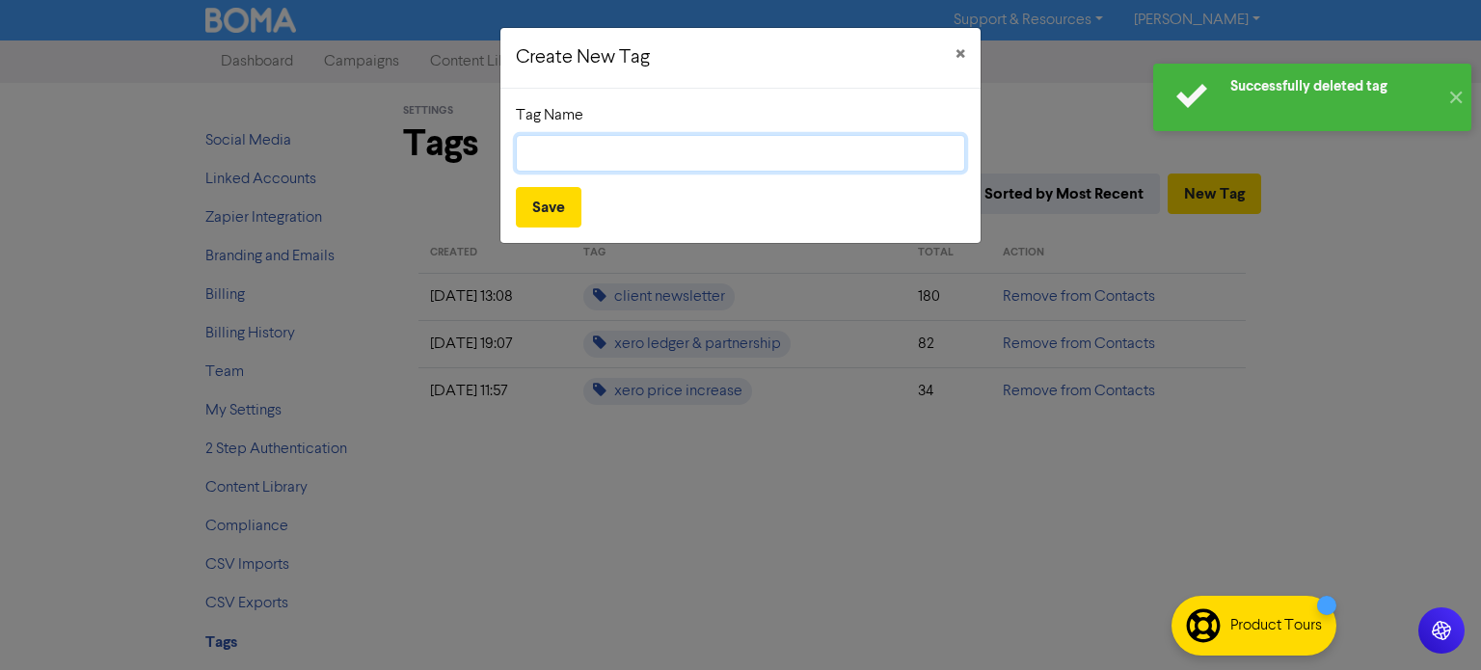
click at [571, 138] on input "text" at bounding box center [740, 153] width 449 height 37
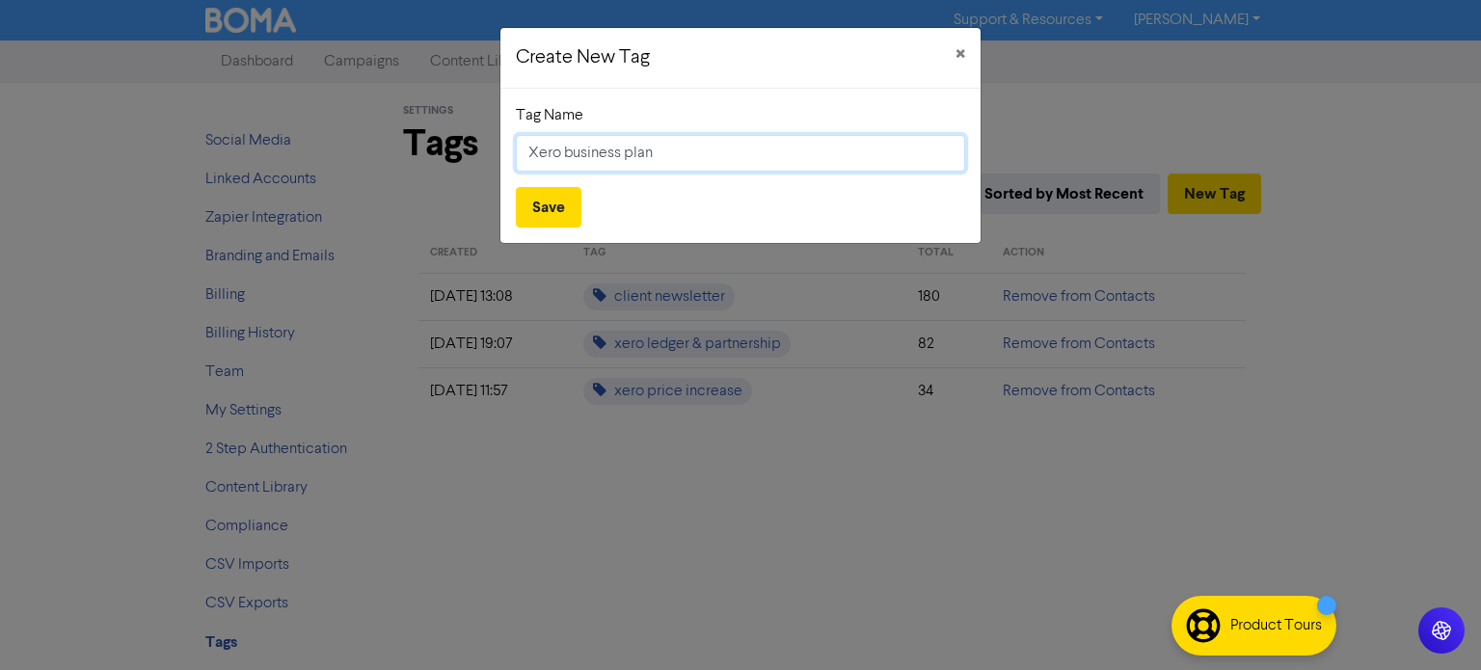
drag, startPoint x: 675, startPoint y: 157, endPoint x: 564, endPoint y: 154, distance: 110.9
click at [564, 154] on input "Xero business plan" at bounding box center [740, 153] width 449 height 37
type input "Xero increase business"
click at [555, 208] on button "Save" at bounding box center [549, 207] width 66 height 40
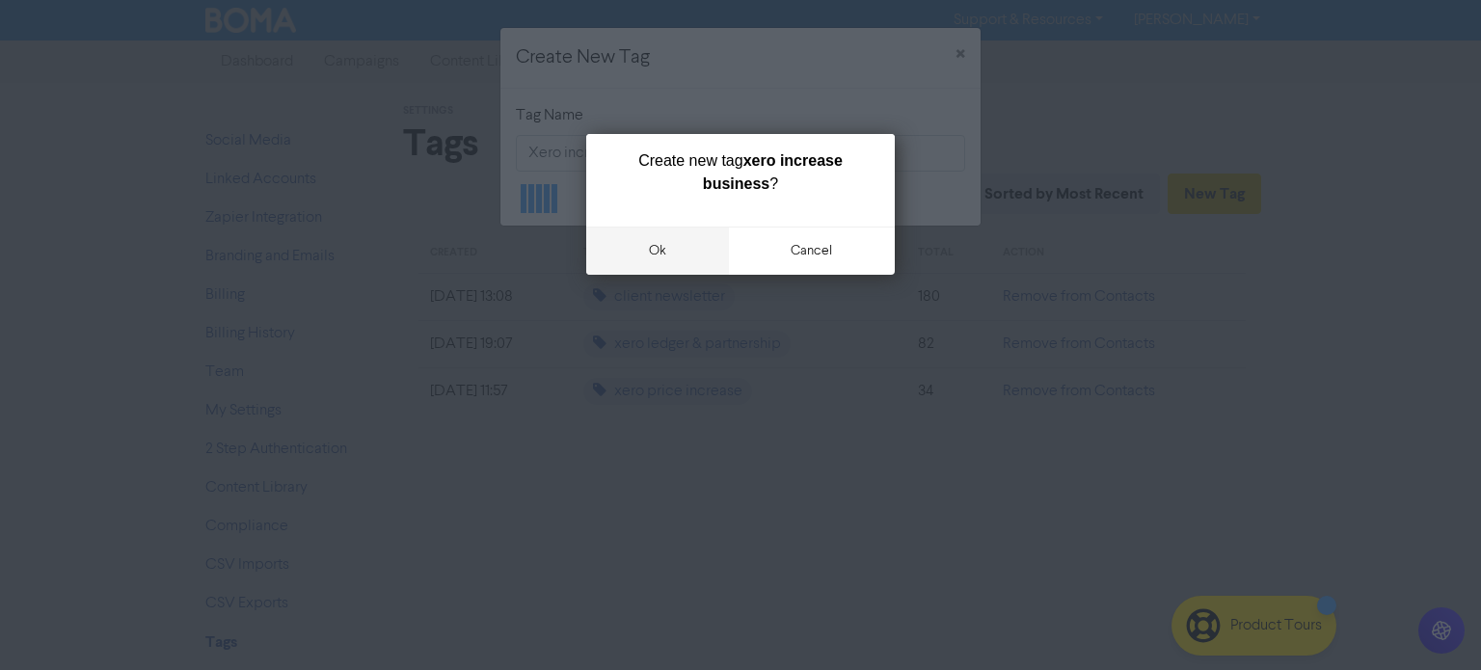
click at [655, 250] on button "ok" at bounding box center [657, 251] width 143 height 48
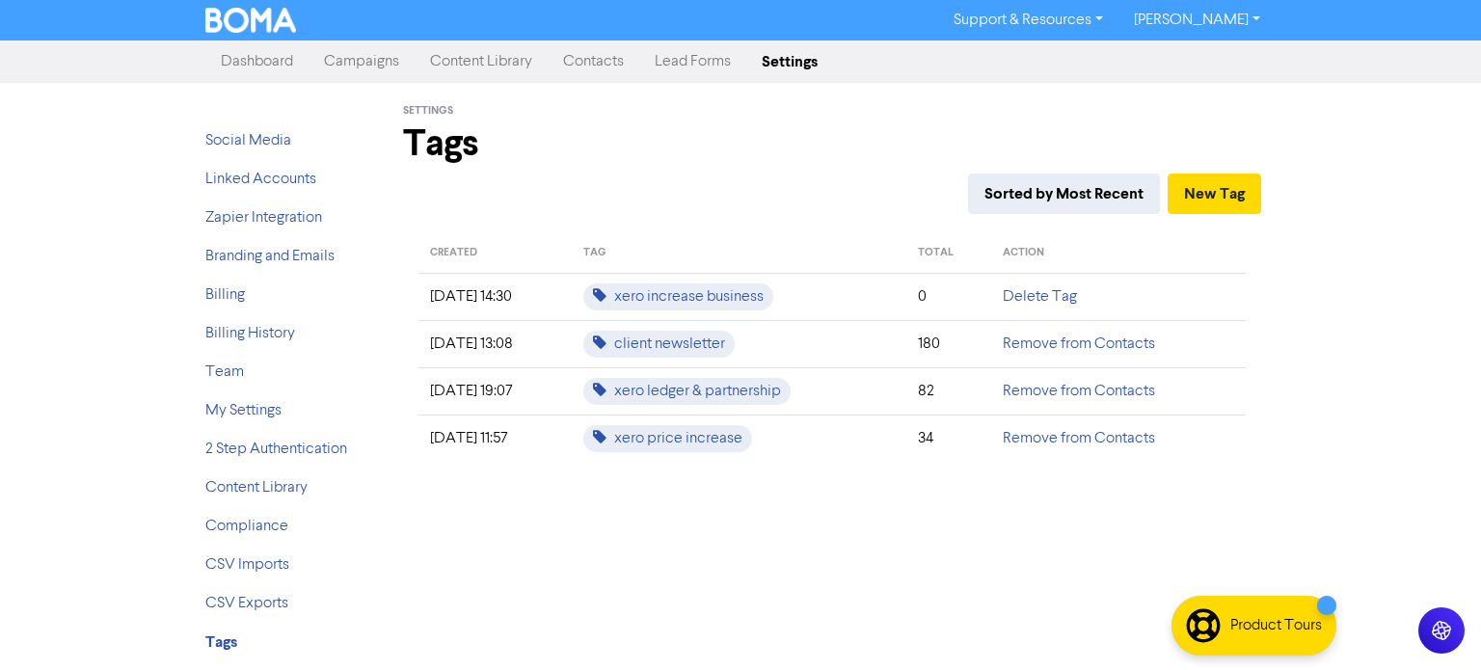
click at [585, 61] on link "Contacts" at bounding box center [594, 61] width 92 height 39
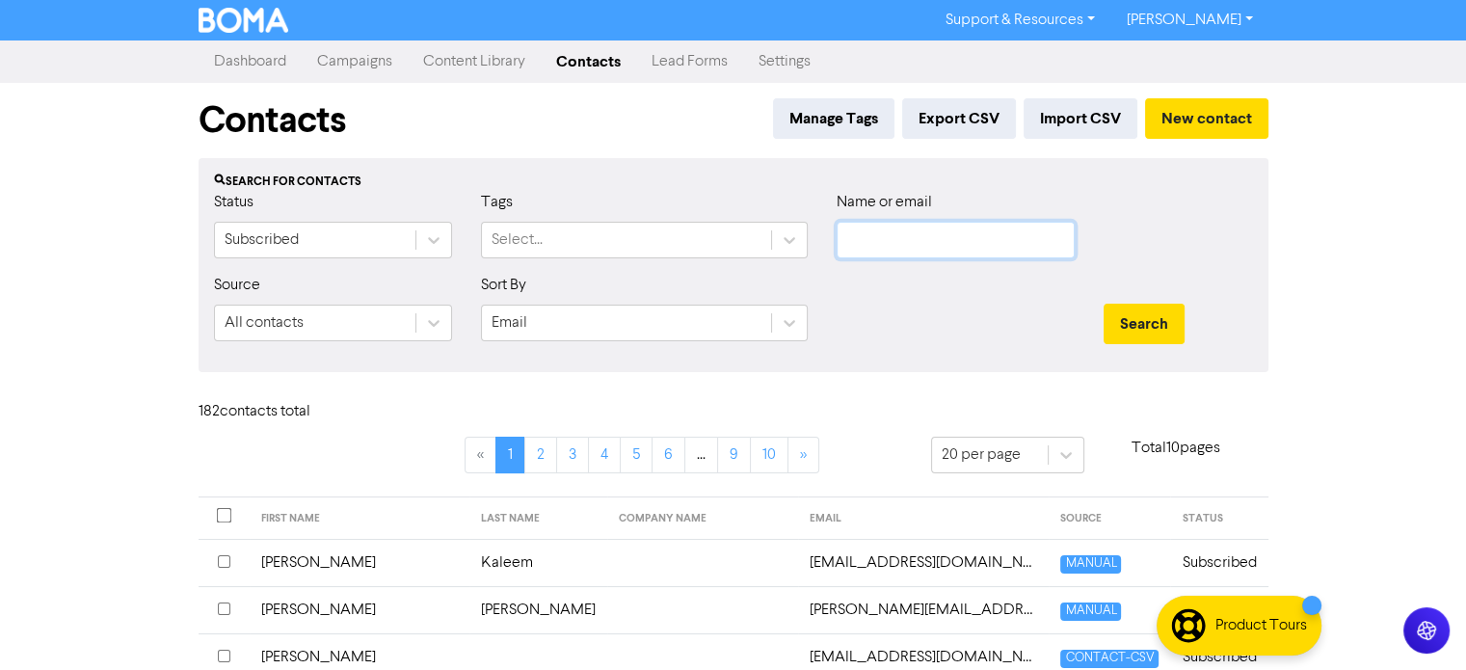
click at [848, 242] on input "text" at bounding box center [956, 240] width 238 height 37
type input "[PERSON_NAME]"
click at [1104, 304] on button "Search" at bounding box center [1144, 324] width 81 height 40
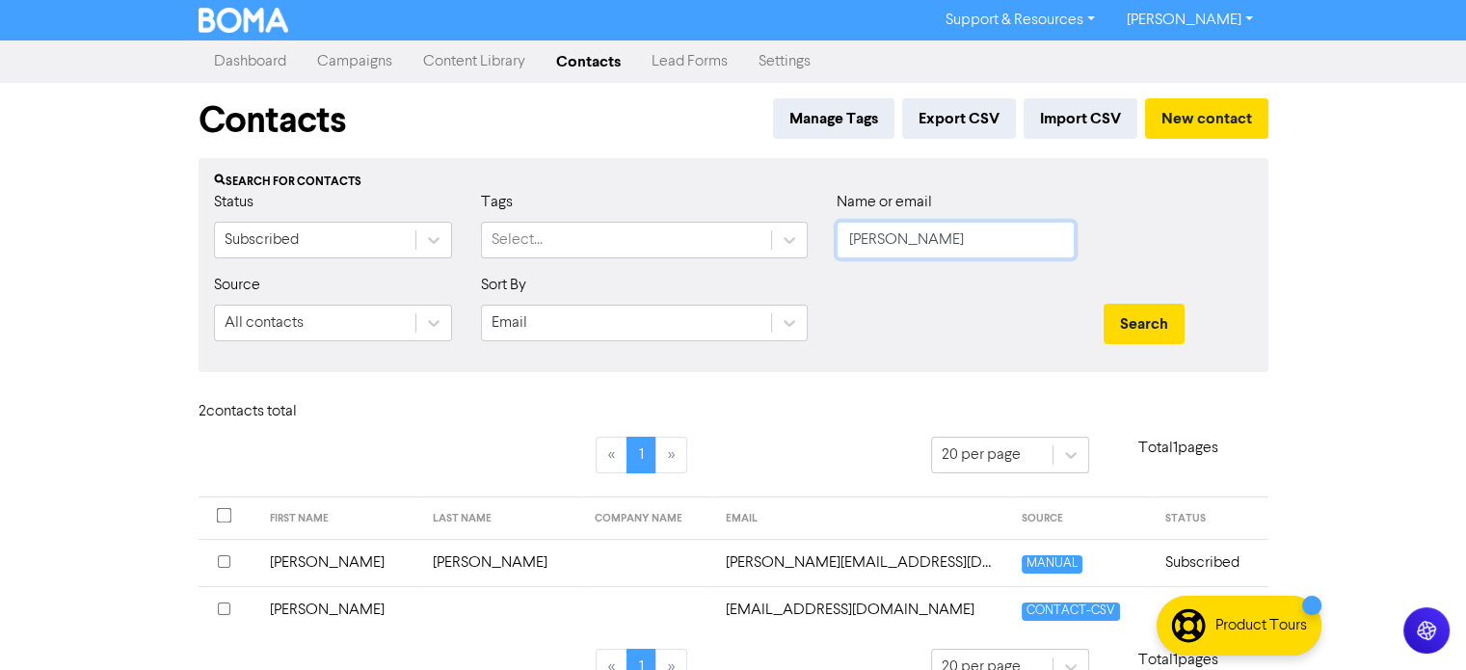
scroll to position [36, 0]
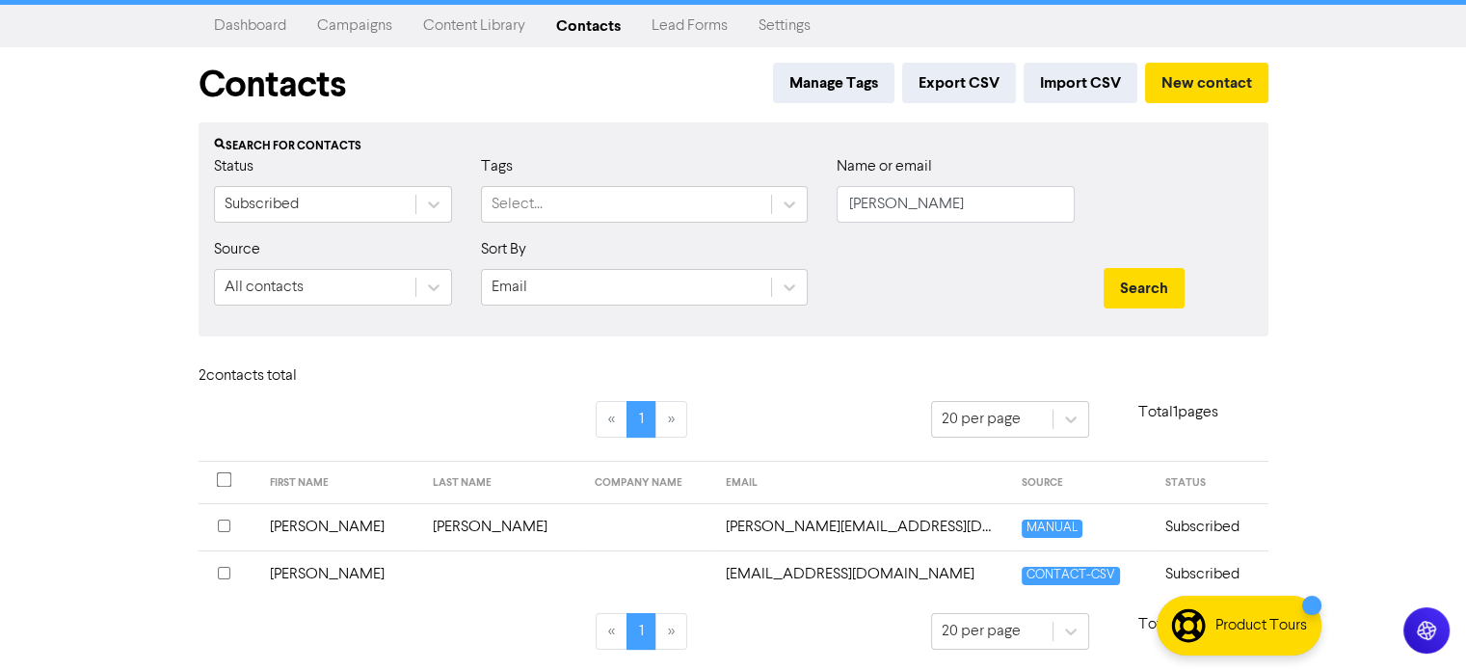
click at [307, 529] on td "[PERSON_NAME]" at bounding box center [339, 526] width 163 height 47
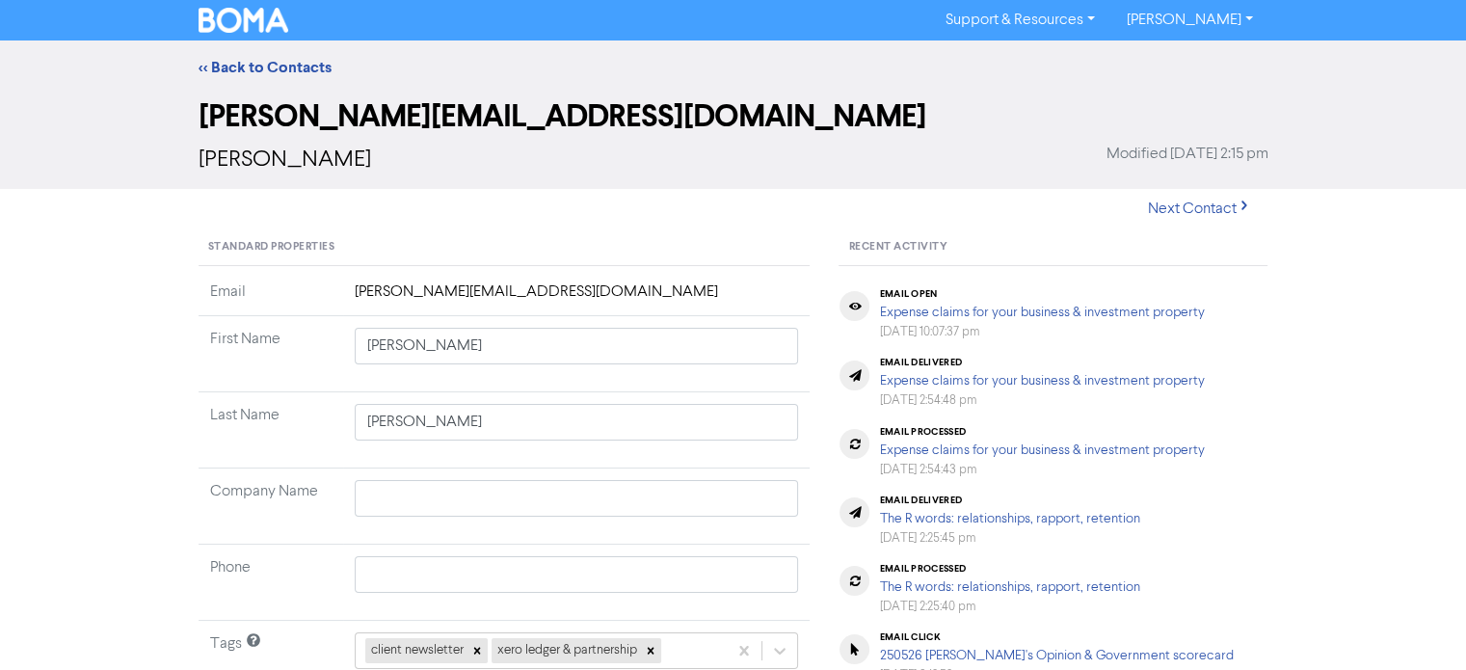
scroll to position [289, 0]
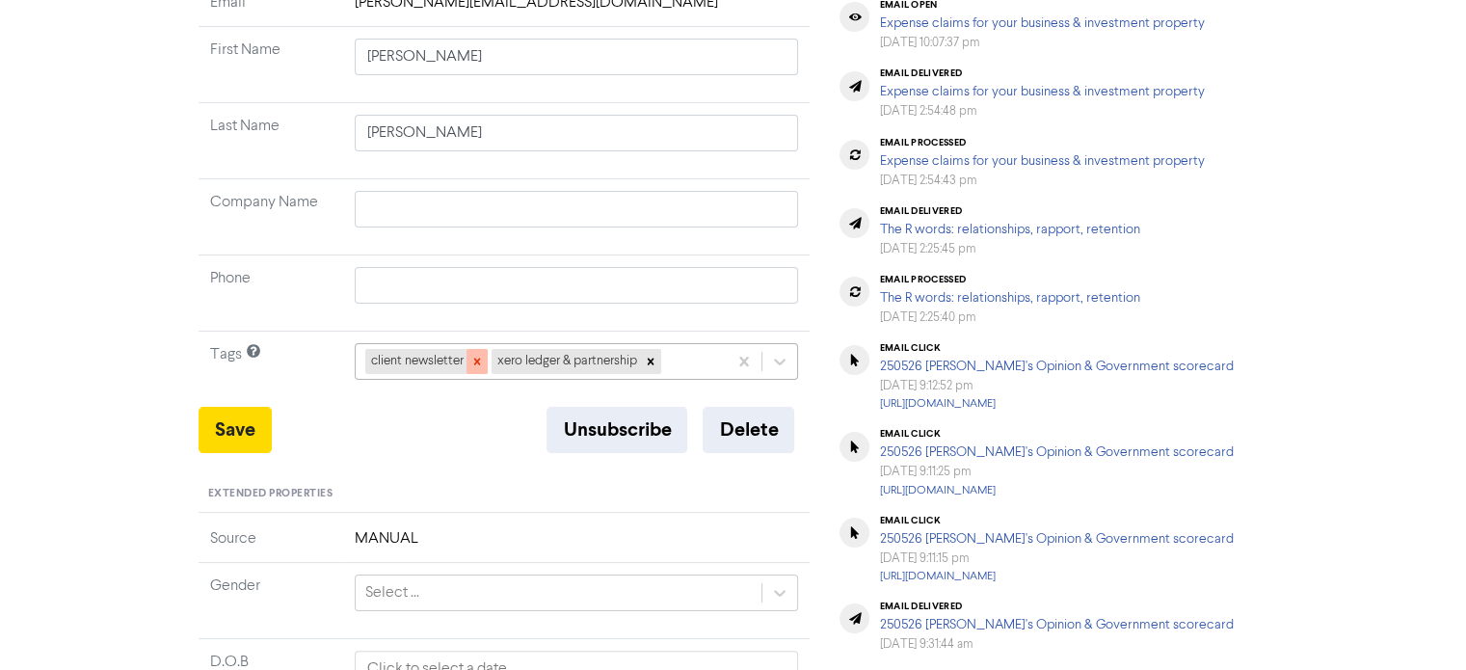
click at [474, 360] on icon at bounding box center [476, 361] width 13 height 13
click at [524, 360] on icon at bounding box center [524, 361] width 13 height 13
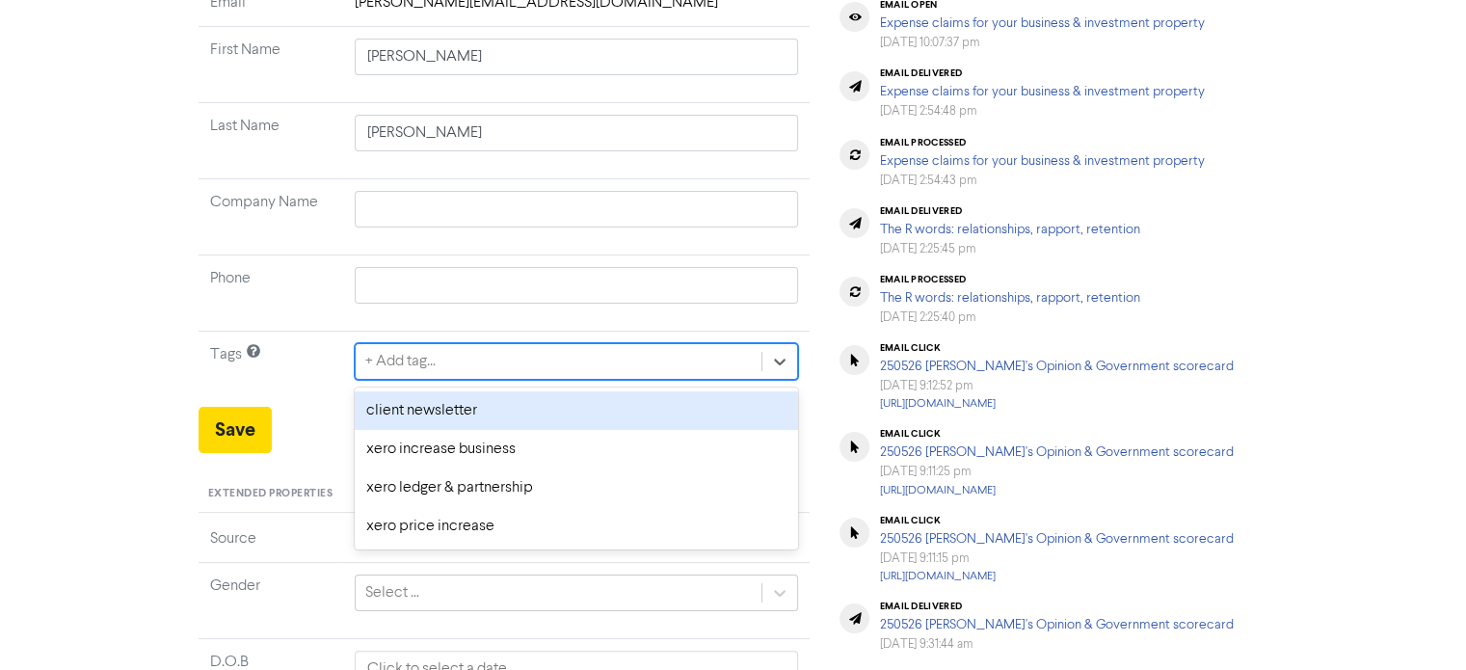
click at [449, 357] on div "+ Add tag..." at bounding box center [559, 361] width 407 height 35
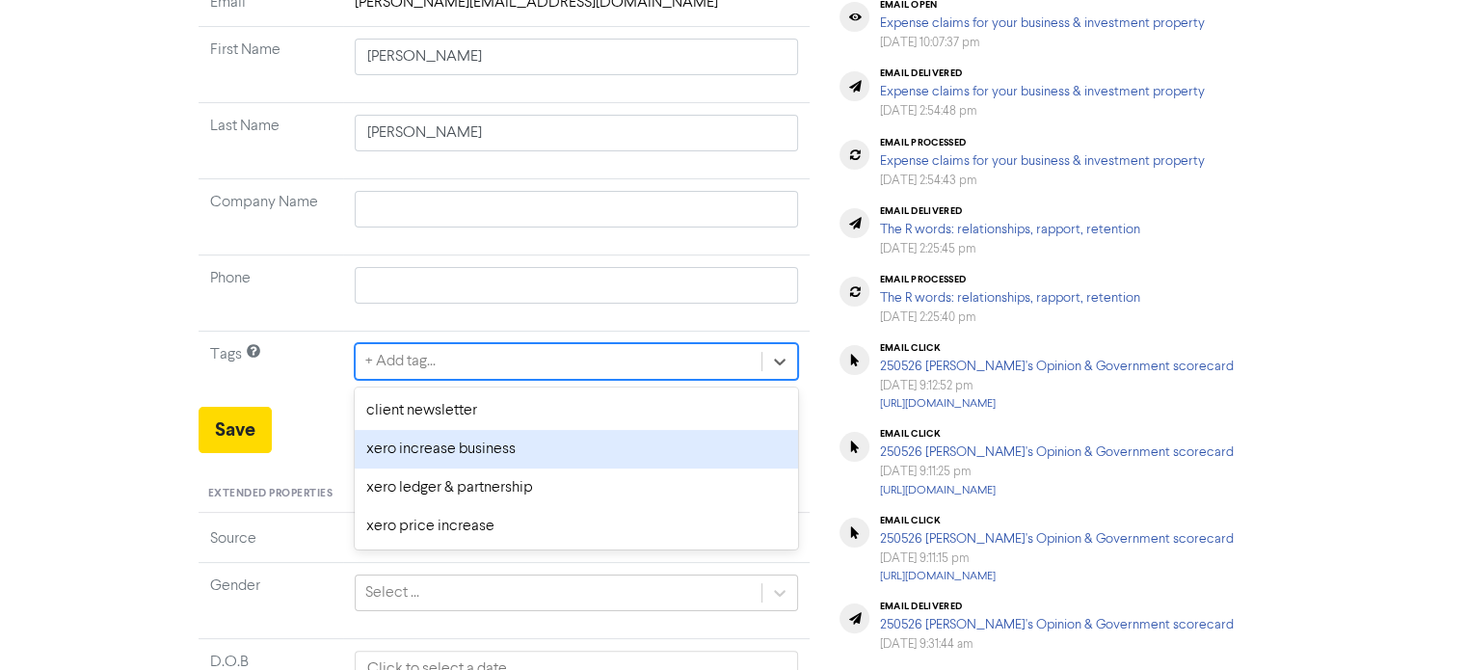
click at [423, 448] on div "xero increase business" at bounding box center [577, 449] width 444 height 39
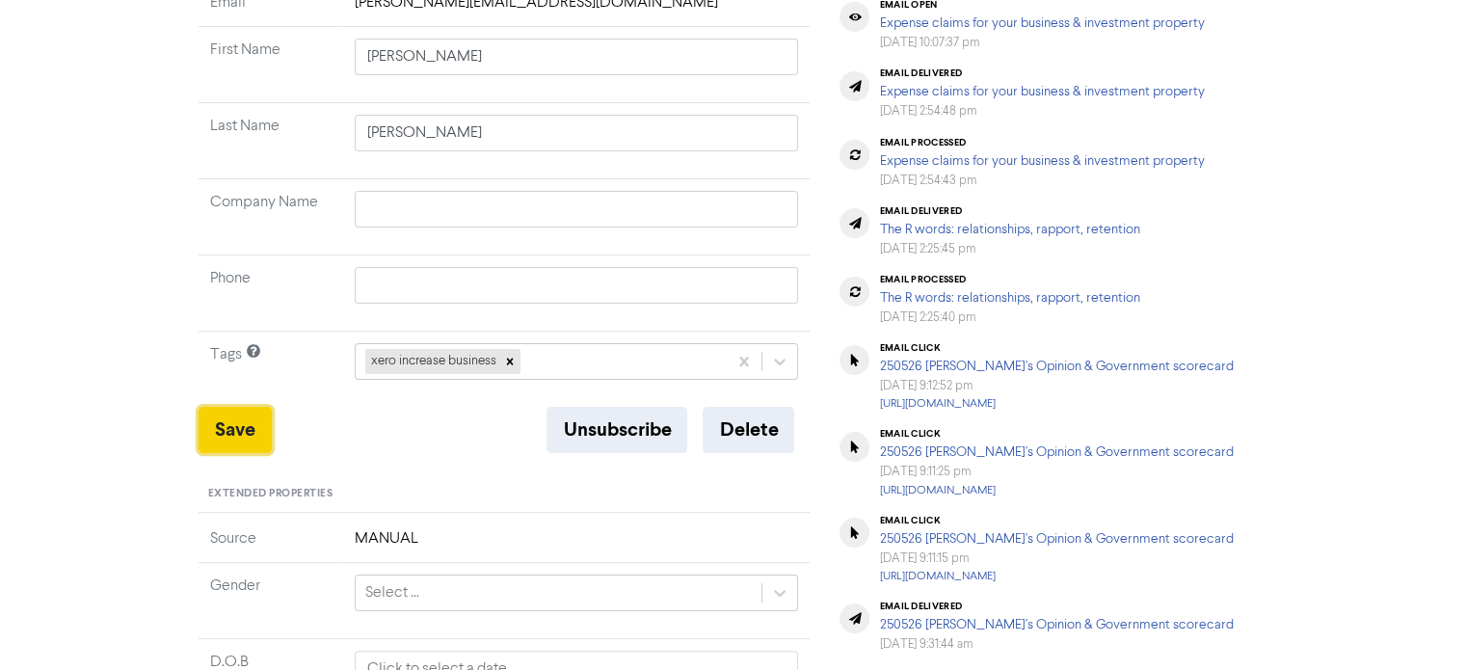
click at [236, 427] on button "Save" at bounding box center [235, 430] width 73 height 46
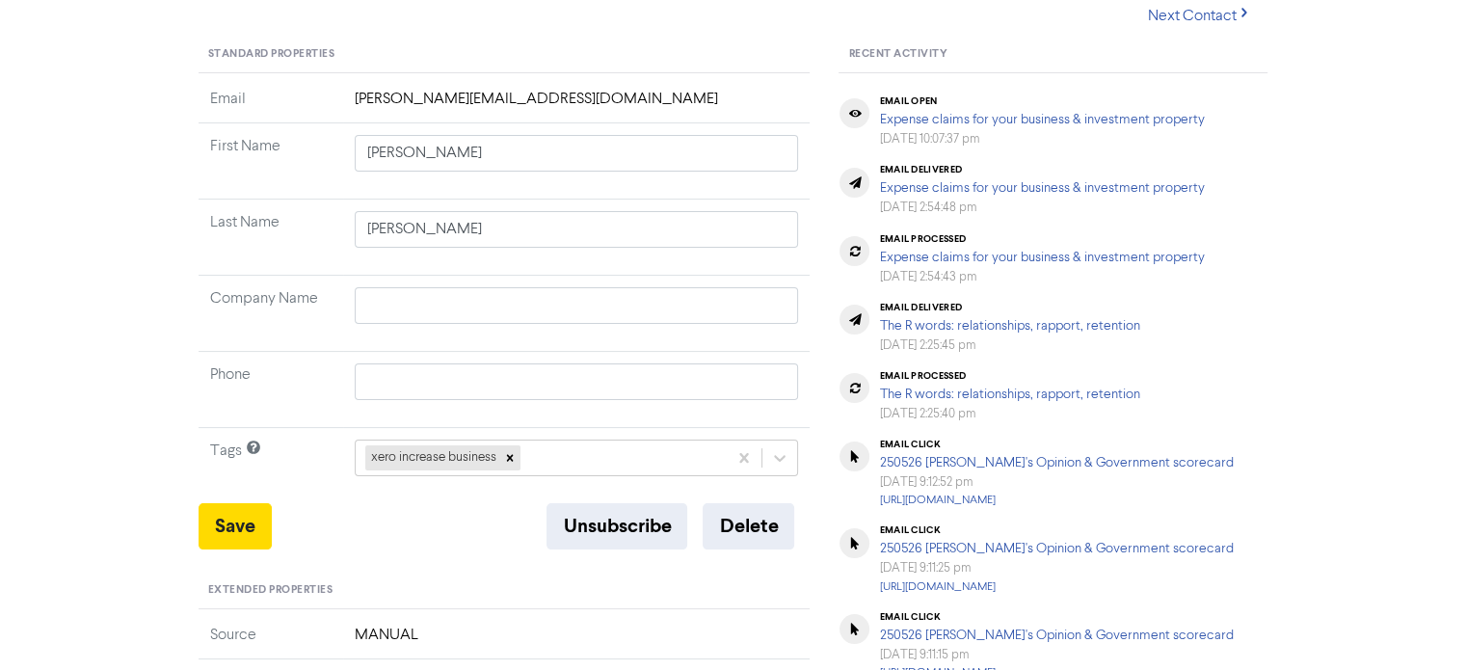
scroll to position [0, 0]
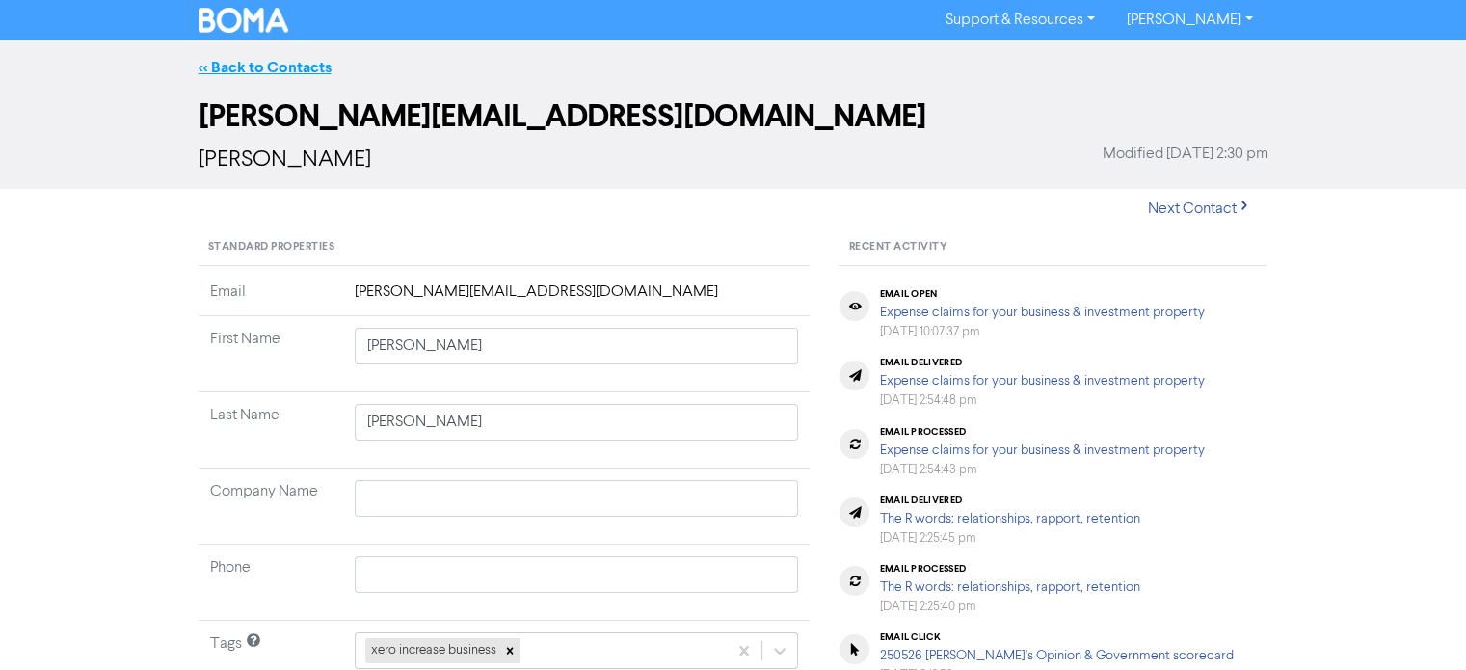
click at [307, 68] on link "<< Back to Contacts" at bounding box center [265, 67] width 133 height 19
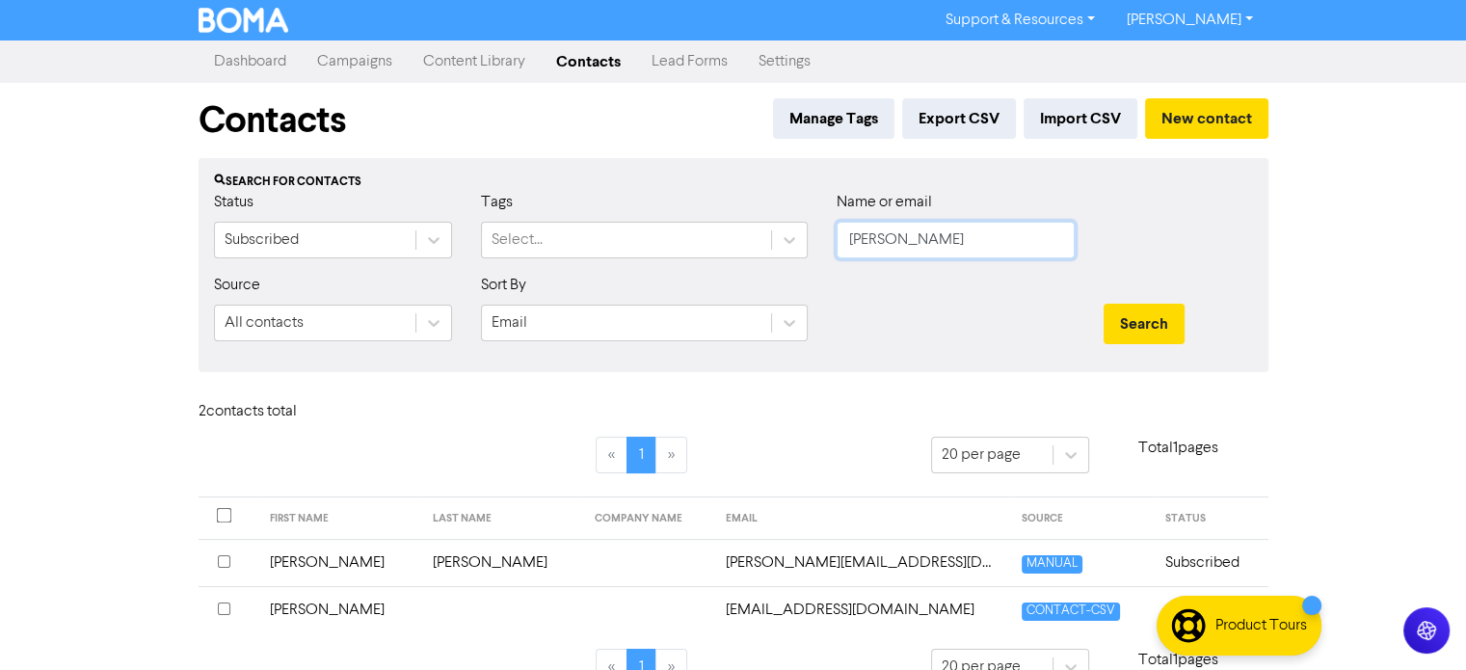
drag, startPoint x: 899, startPoint y: 242, endPoint x: 821, endPoint y: 236, distance: 78.3
click at [822, 236] on div "Name or email [PERSON_NAME]" at bounding box center [955, 232] width 267 height 83
type input "[PERSON_NAME]"
click at [1104, 304] on button "Search" at bounding box center [1144, 324] width 81 height 40
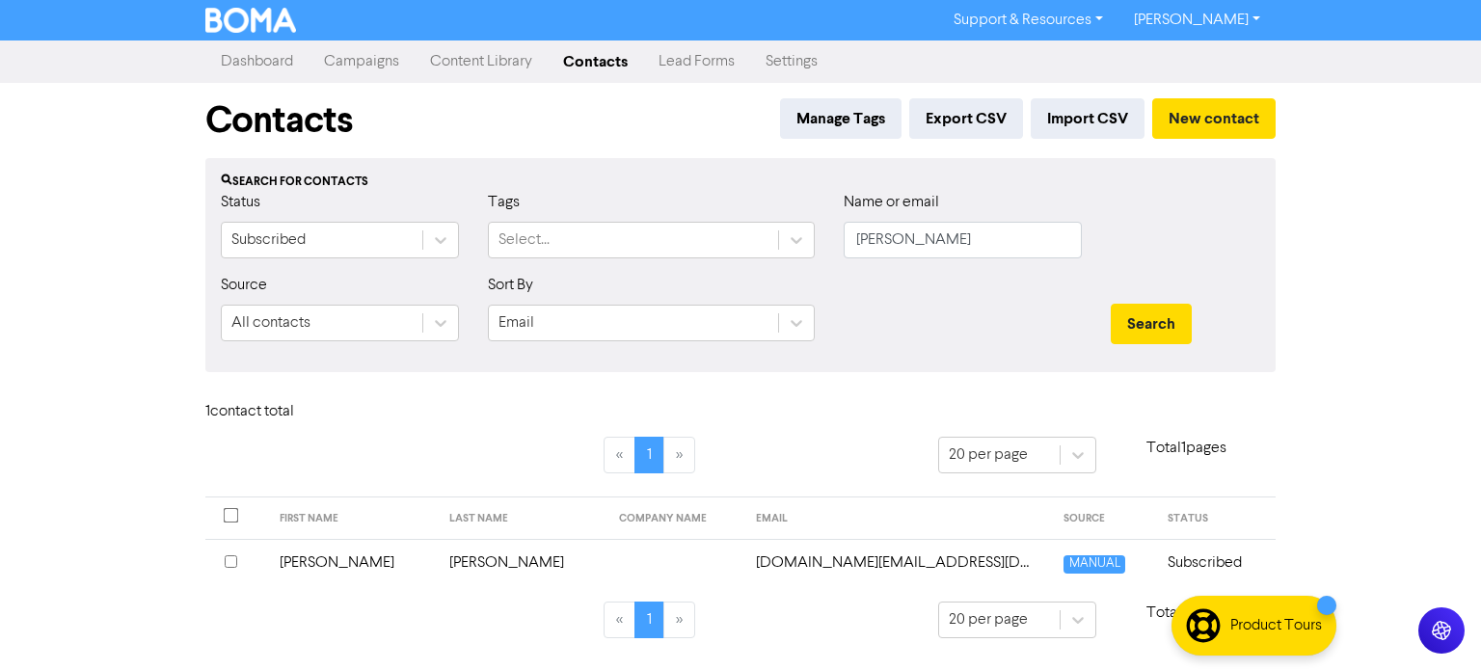
click at [305, 563] on td "[PERSON_NAME]" at bounding box center [353, 562] width 170 height 47
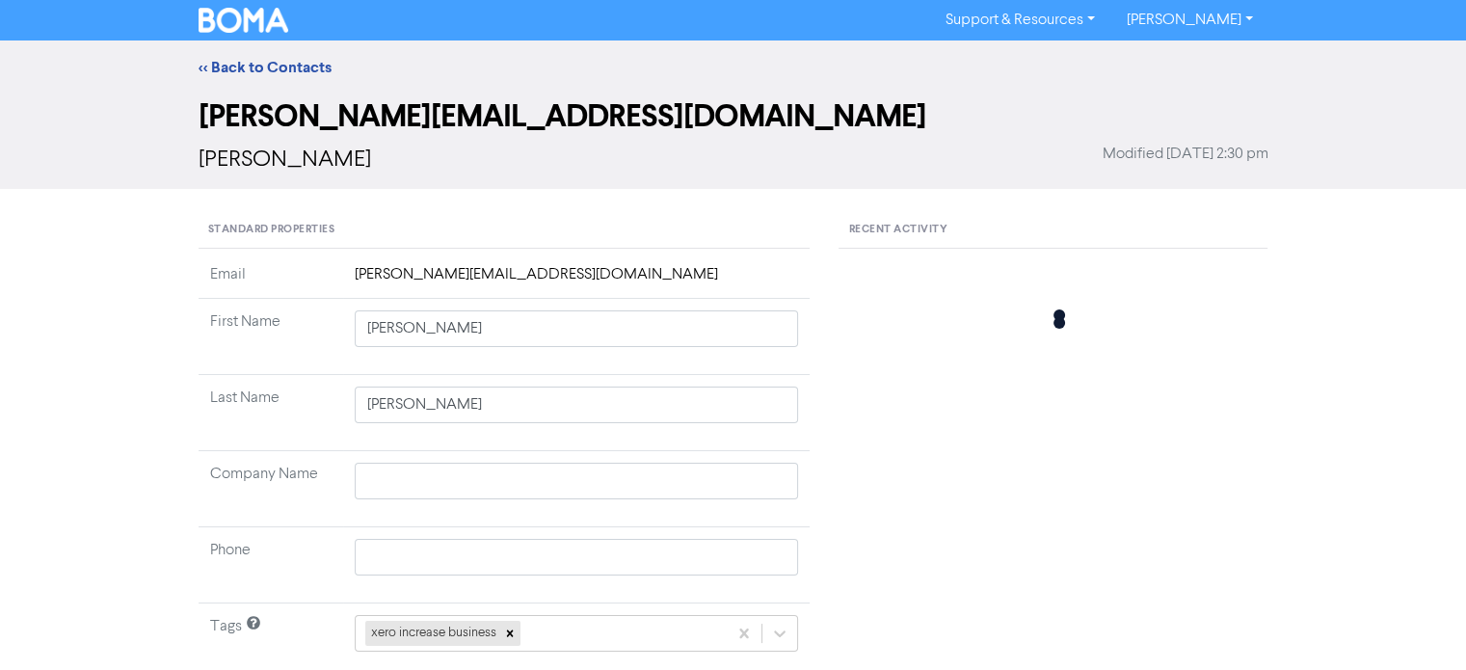
type input "[PERSON_NAME]"
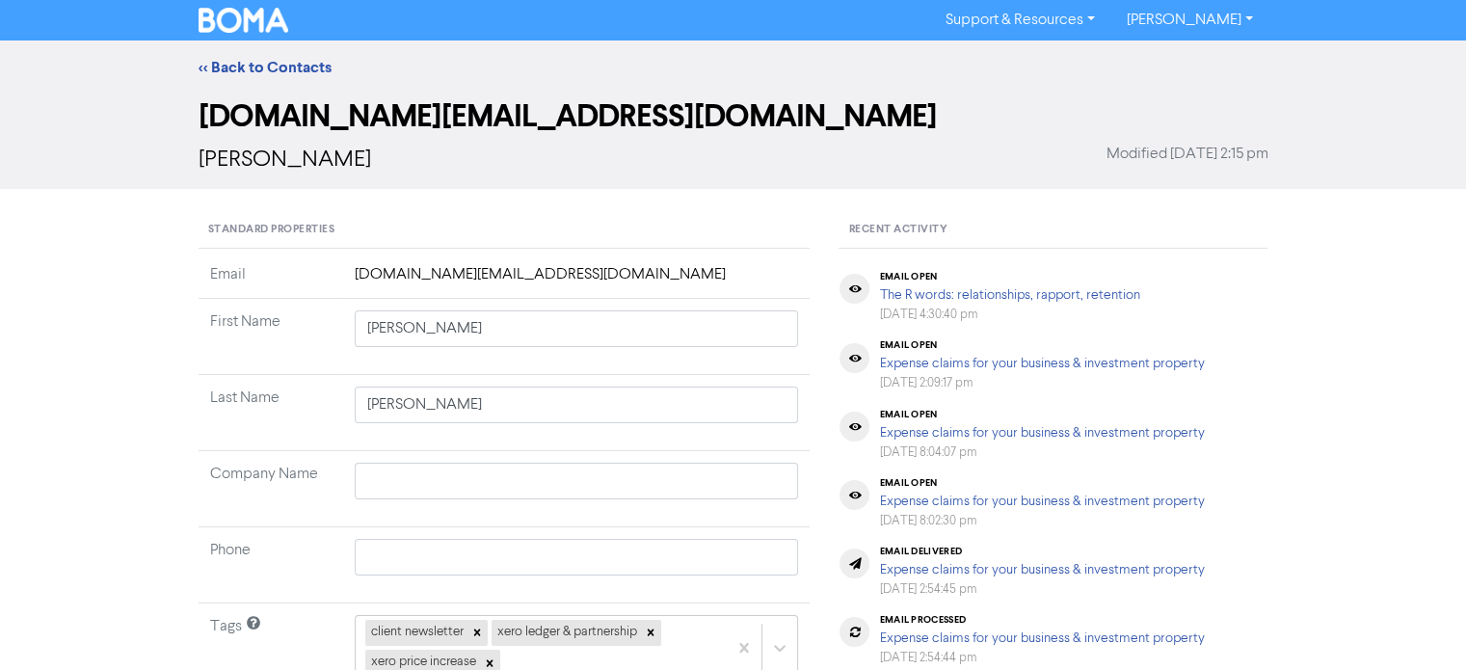
scroll to position [193, 0]
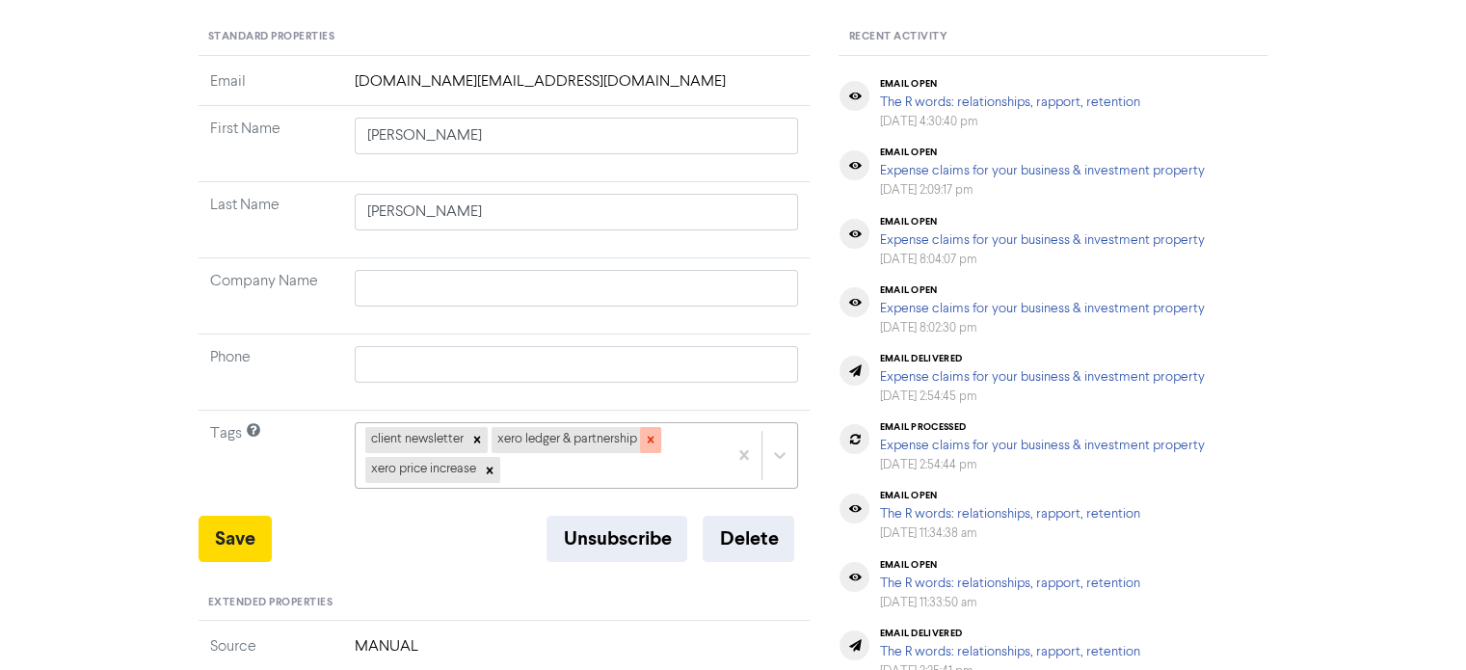
click at [654, 438] on icon at bounding box center [650, 440] width 7 height 7
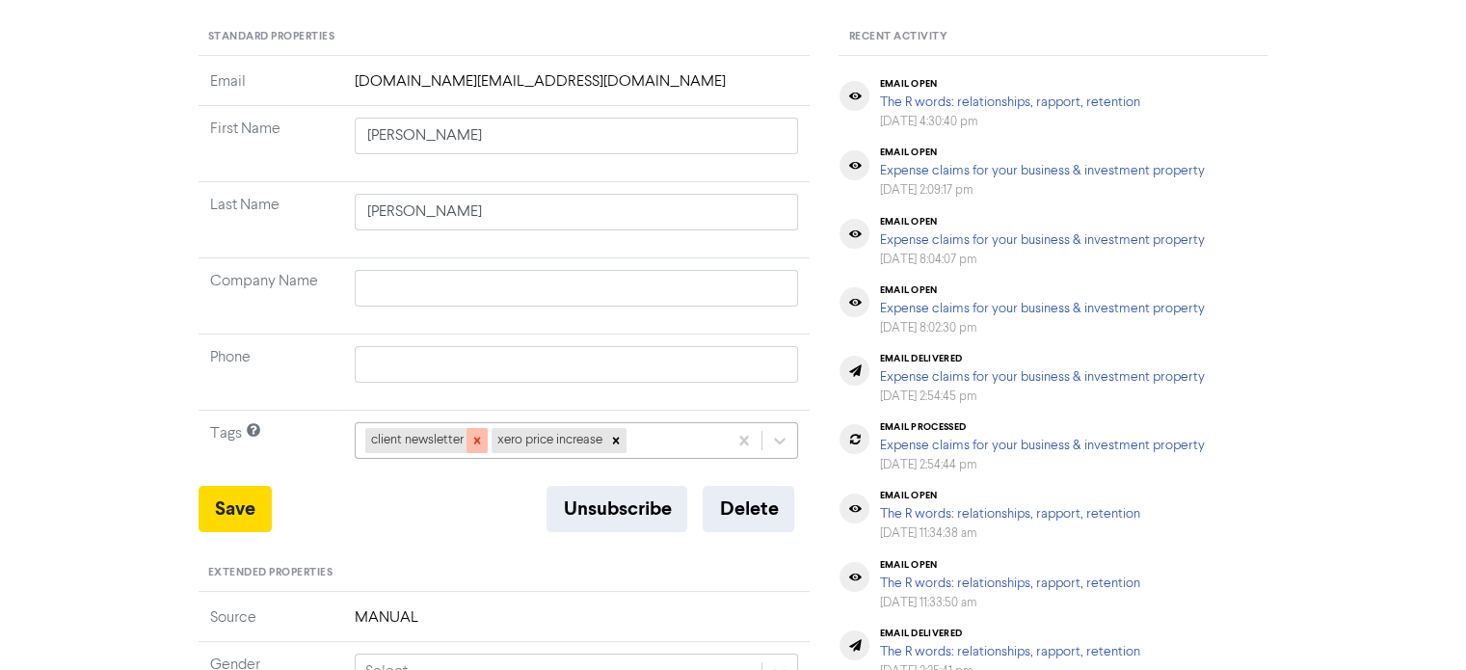
click at [480, 438] on icon at bounding box center [476, 441] width 7 height 7
click at [493, 438] on icon at bounding box center [489, 441] width 7 height 7
click at [784, 443] on icon at bounding box center [779, 440] width 19 height 19
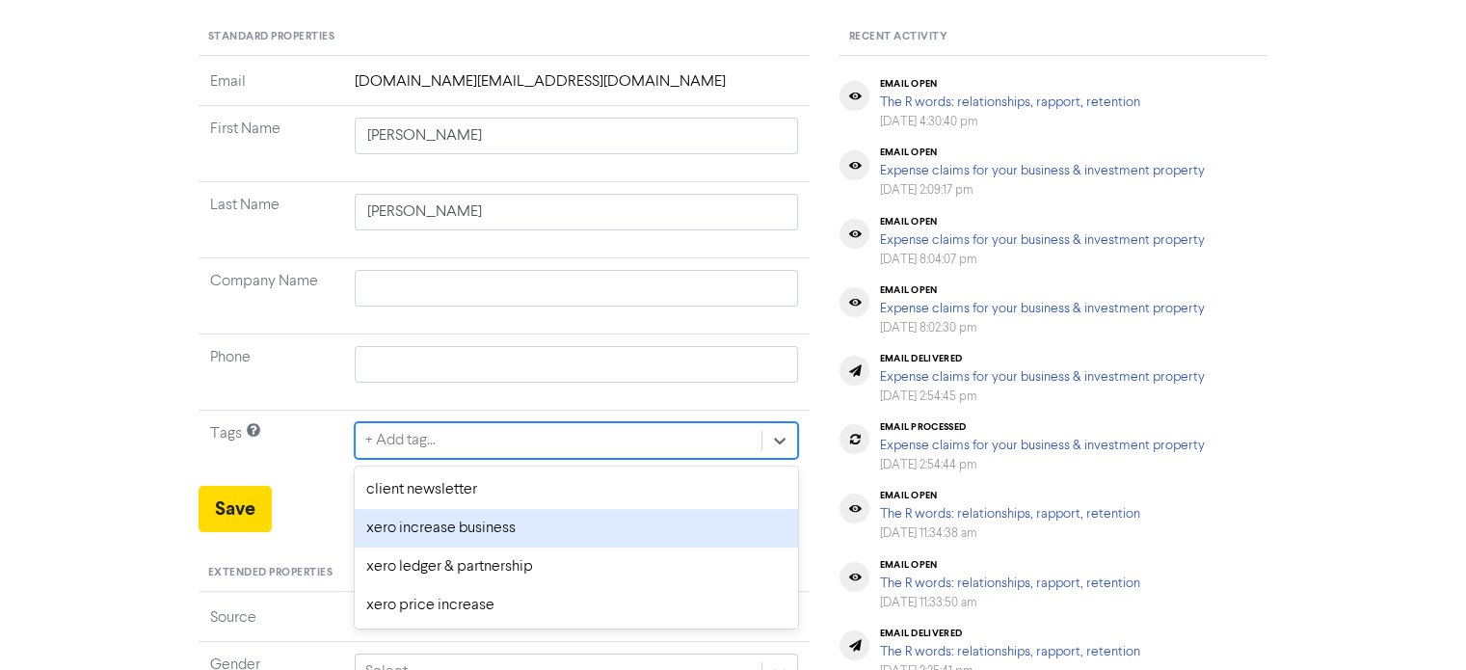
click at [471, 528] on div "xero increase business" at bounding box center [577, 528] width 444 height 39
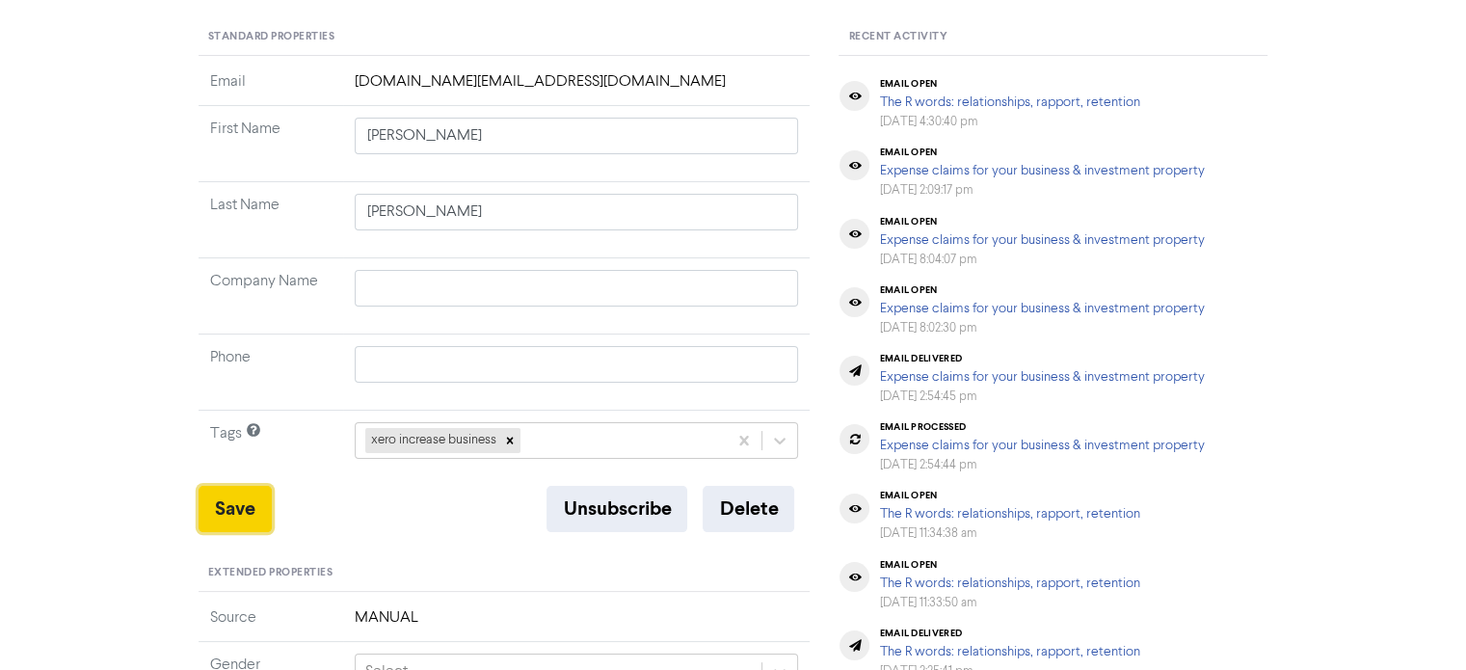
click at [223, 500] on button "Save" at bounding box center [235, 509] width 73 height 46
click at [243, 508] on button "Save" at bounding box center [235, 509] width 73 height 46
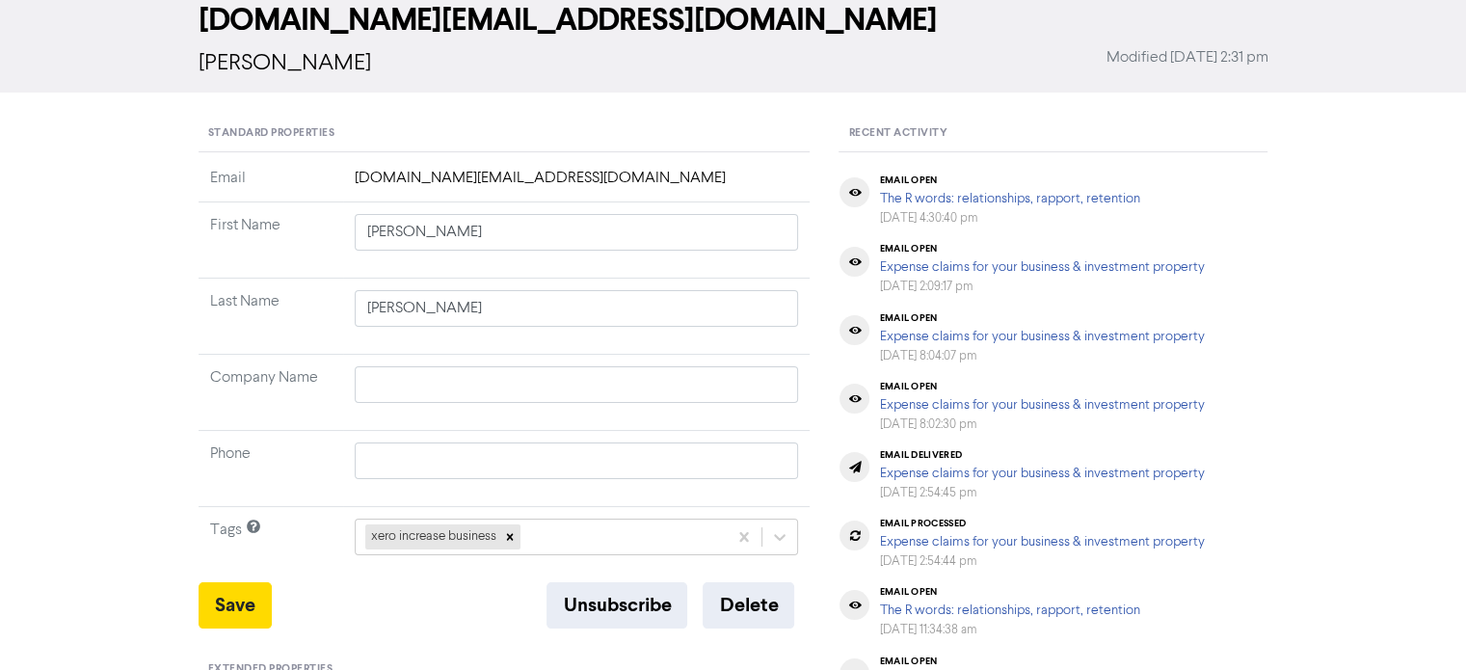
scroll to position [0, 0]
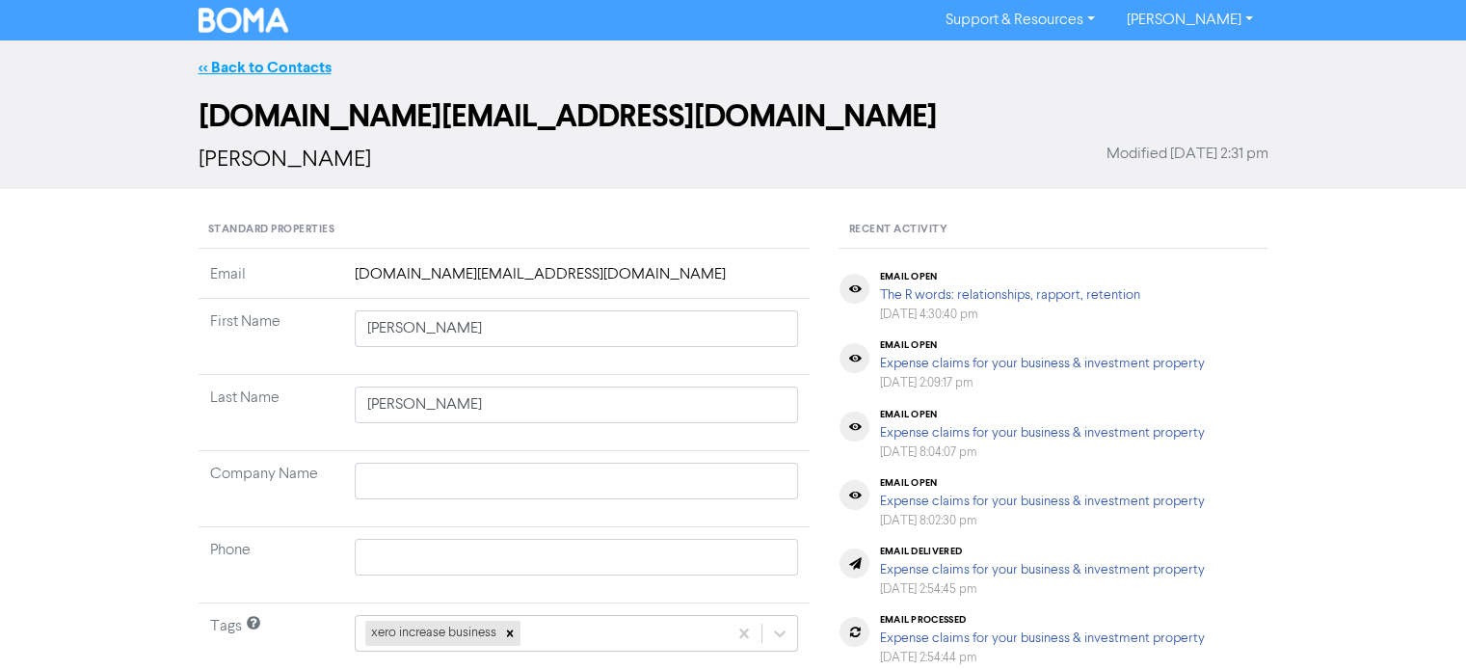
click at [286, 67] on link "<< Back to Contacts" at bounding box center [265, 67] width 133 height 19
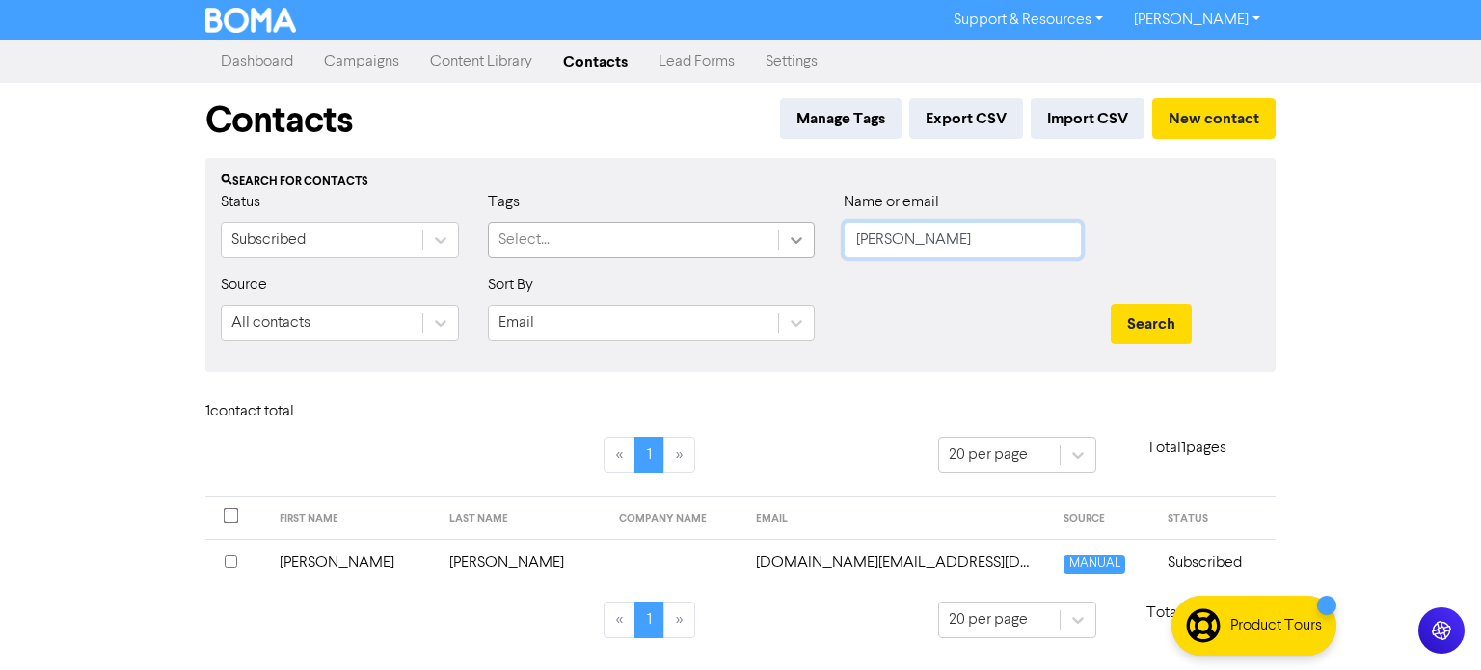
drag, startPoint x: 893, startPoint y: 234, endPoint x: 795, endPoint y: 228, distance: 97.6
click at [795, 228] on div "Status Subscribed Tags Select... Name or email [PERSON_NAME]" at bounding box center [740, 232] width 1068 height 83
click at [1111, 304] on button "Search" at bounding box center [1151, 324] width 81 height 40
click at [314, 561] on td "[PERSON_NAME]" at bounding box center [353, 562] width 170 height 47
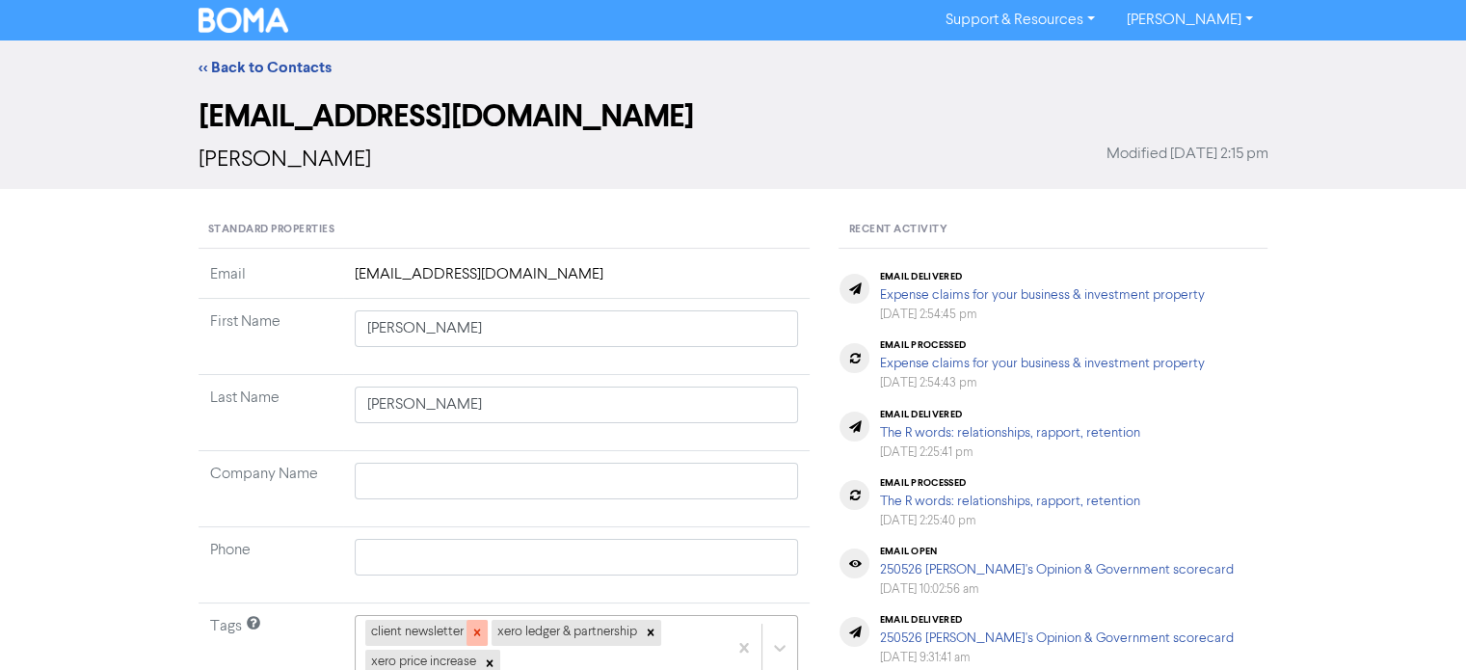
click at [477, 630] on icon at bounding box center [476, 633] width 7 height 7
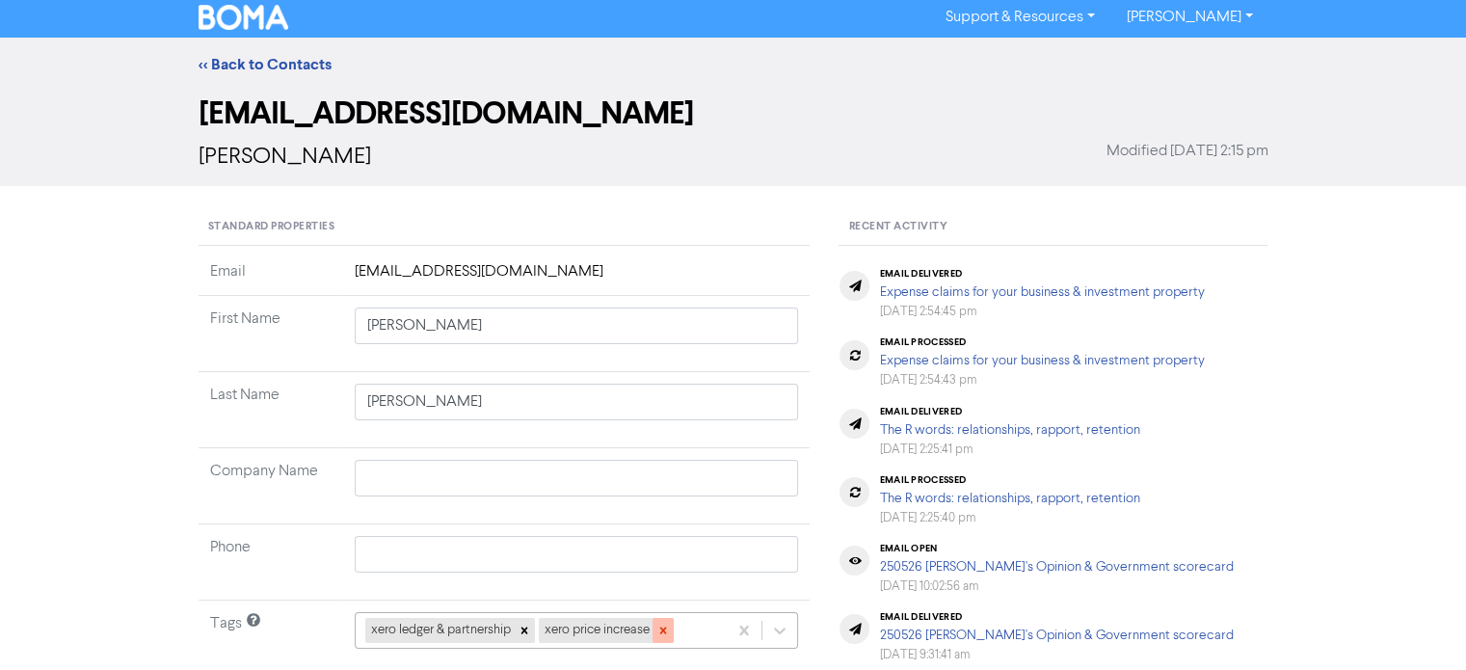
click at [666, 628] on icon at bounding box center [662, 631] width 7 height 7
click at [522, 629] on icon at bounding box center [524, 630] width 13 height 13
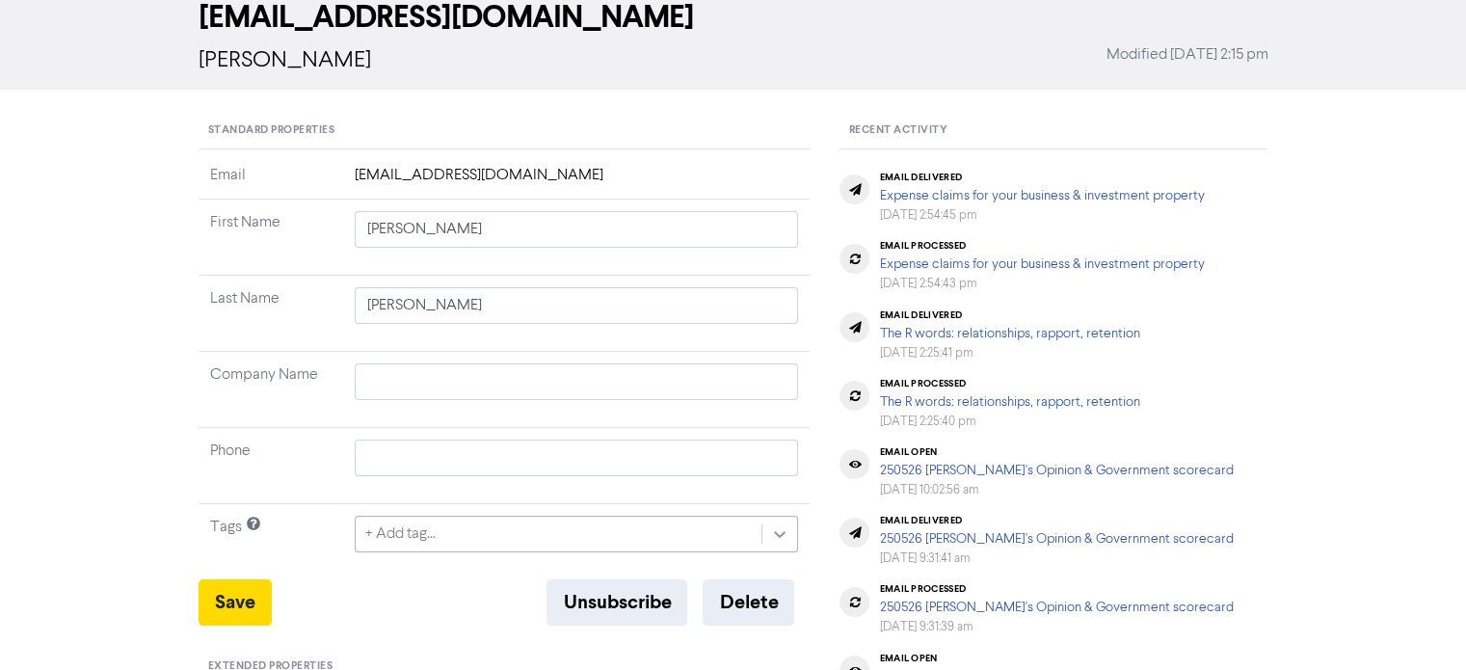
scroll to position [158, 0]
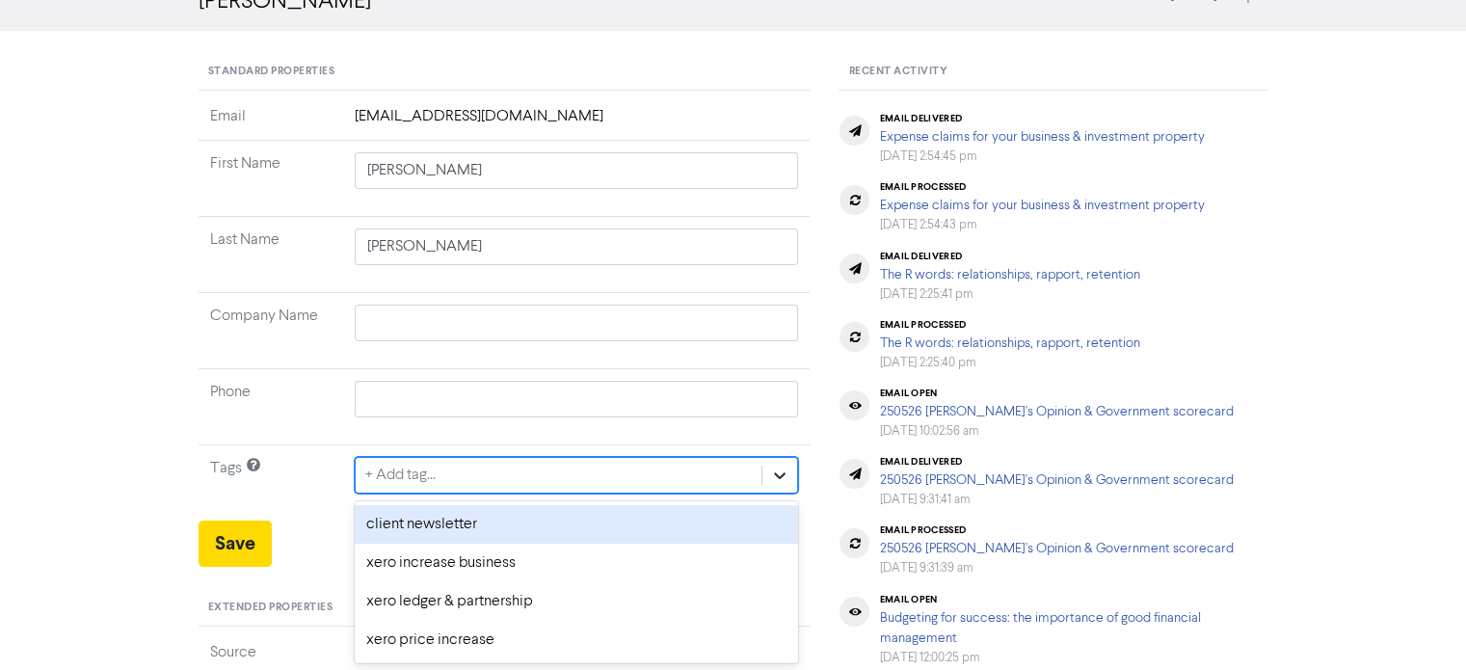
click at [778, 494] on div "option client newsletter focused, 1 of 4. 4 results available. Use Up and Down …" at bounding box center [577, 475] width 444 height 37
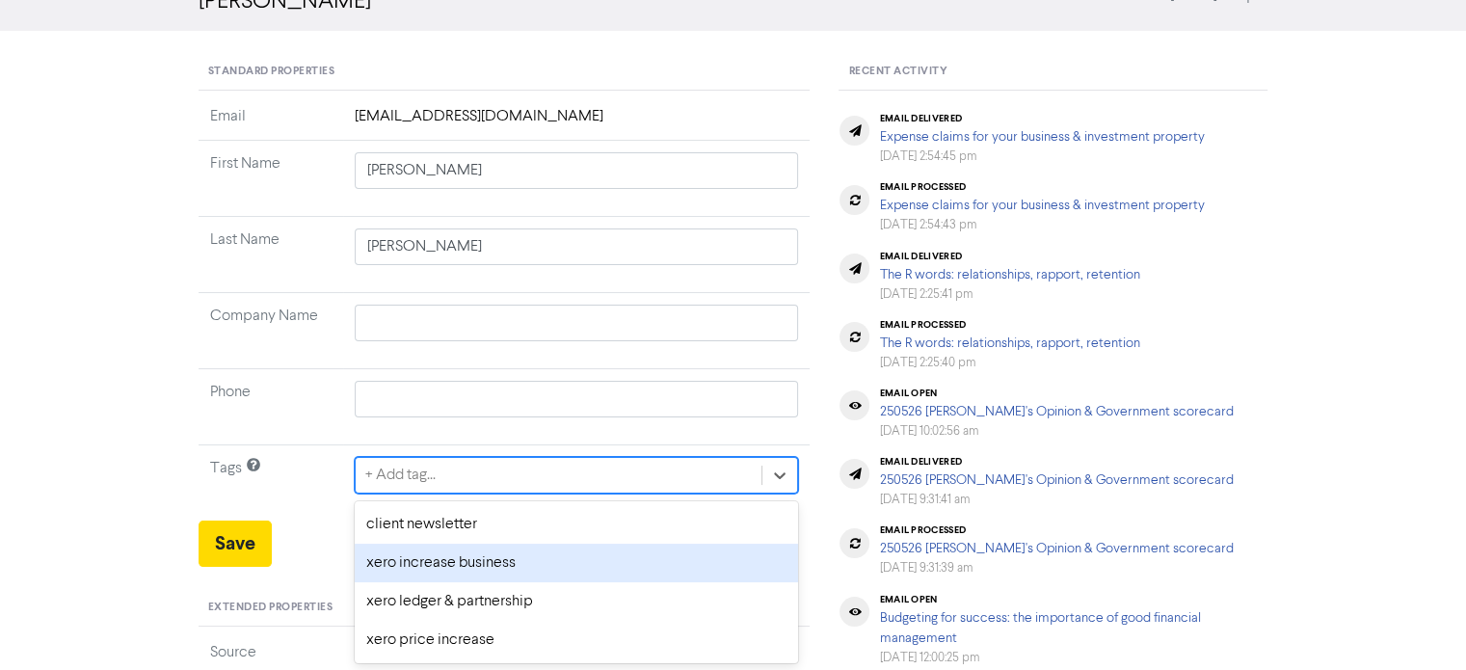
click at [464, 563] on div "xero increase business" at bounding box center [577, 563] width 444 height 39
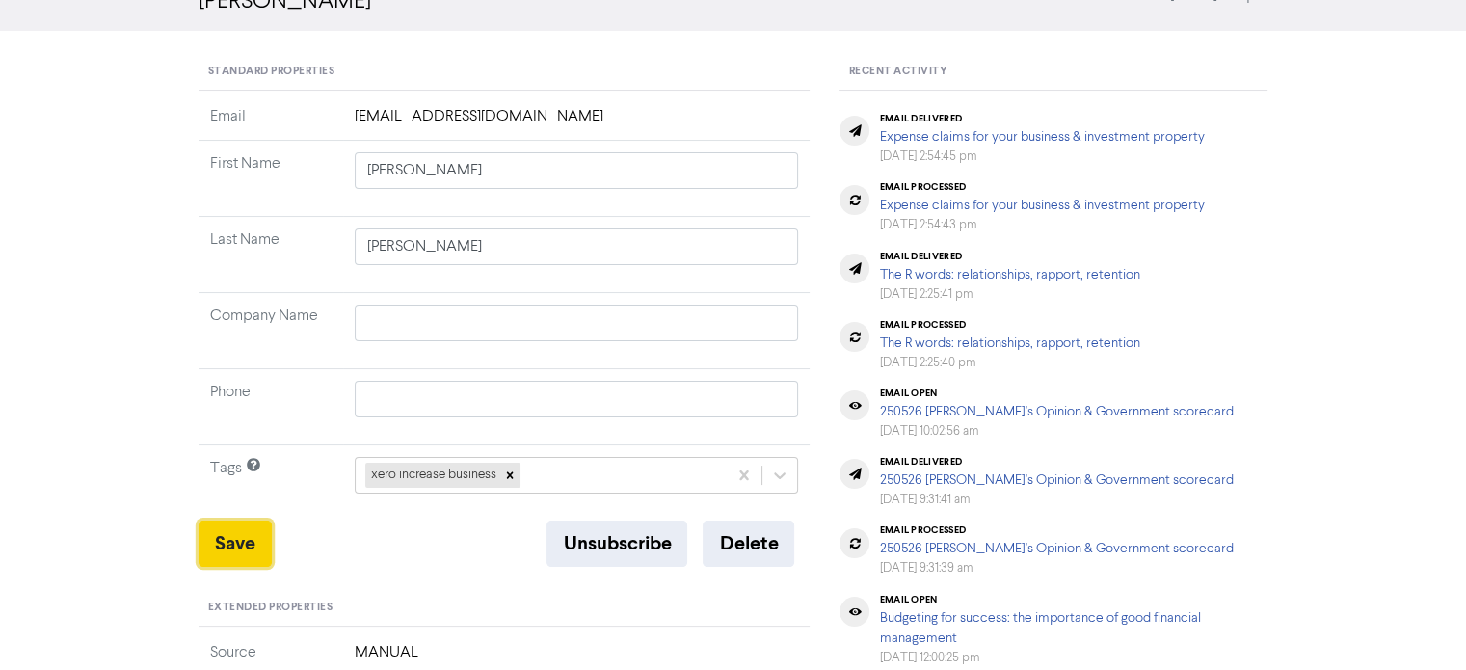
click at [231, 539] on button "Save" at bounding box center [235, 544] width 73 height 46
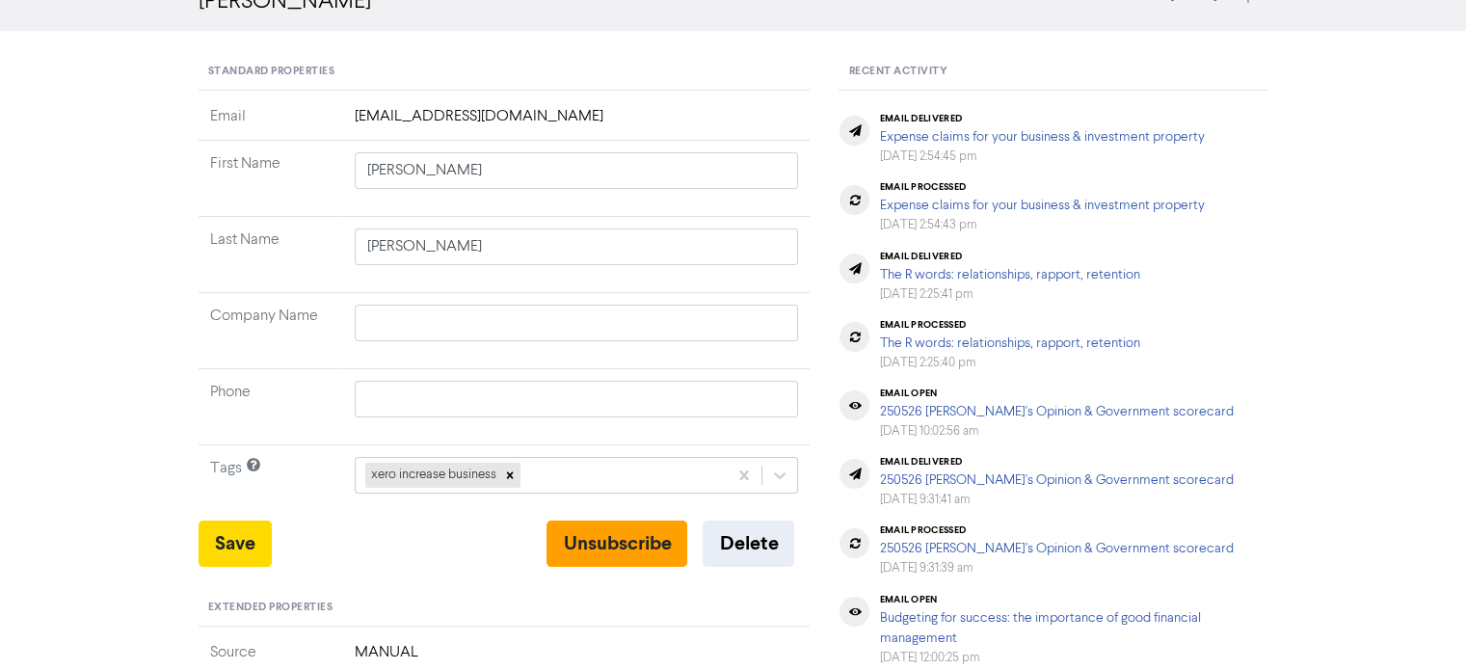
scroll to position [0, 0]
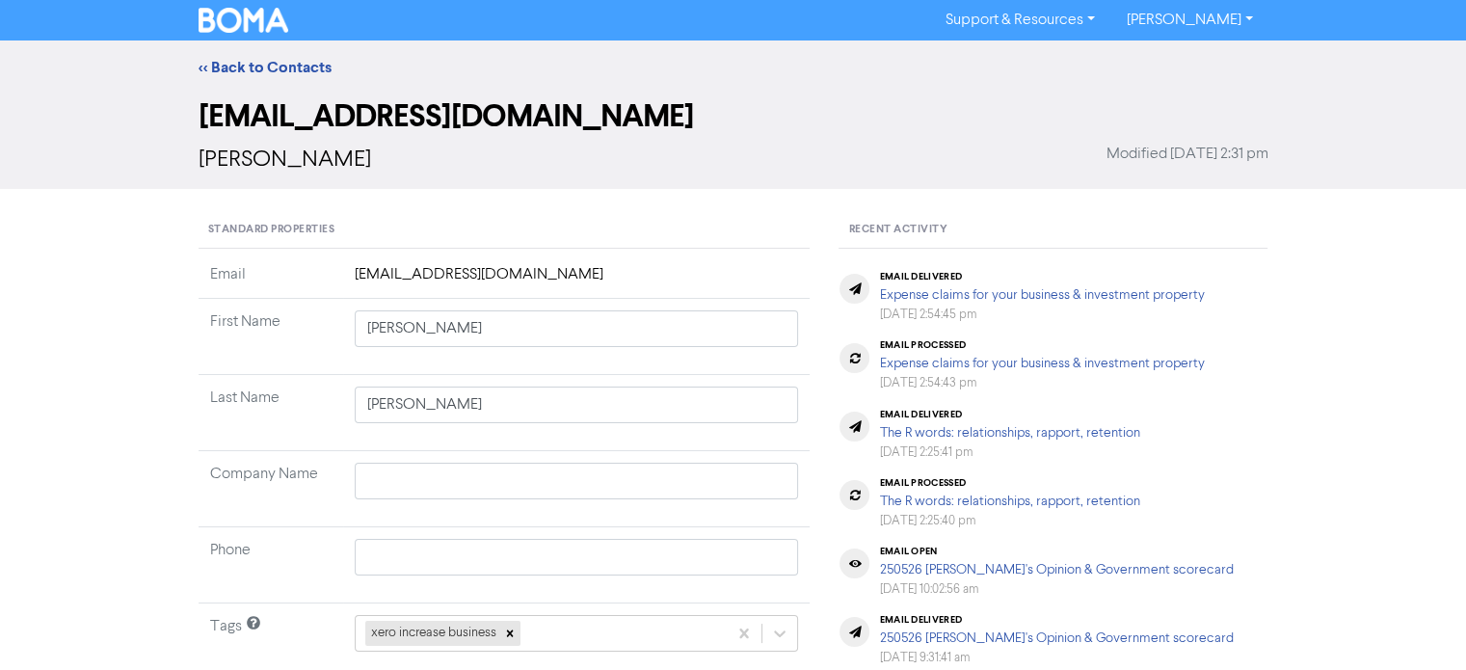
click at [255, 27] on img at bounding box center [244, 20] width 91 height 25
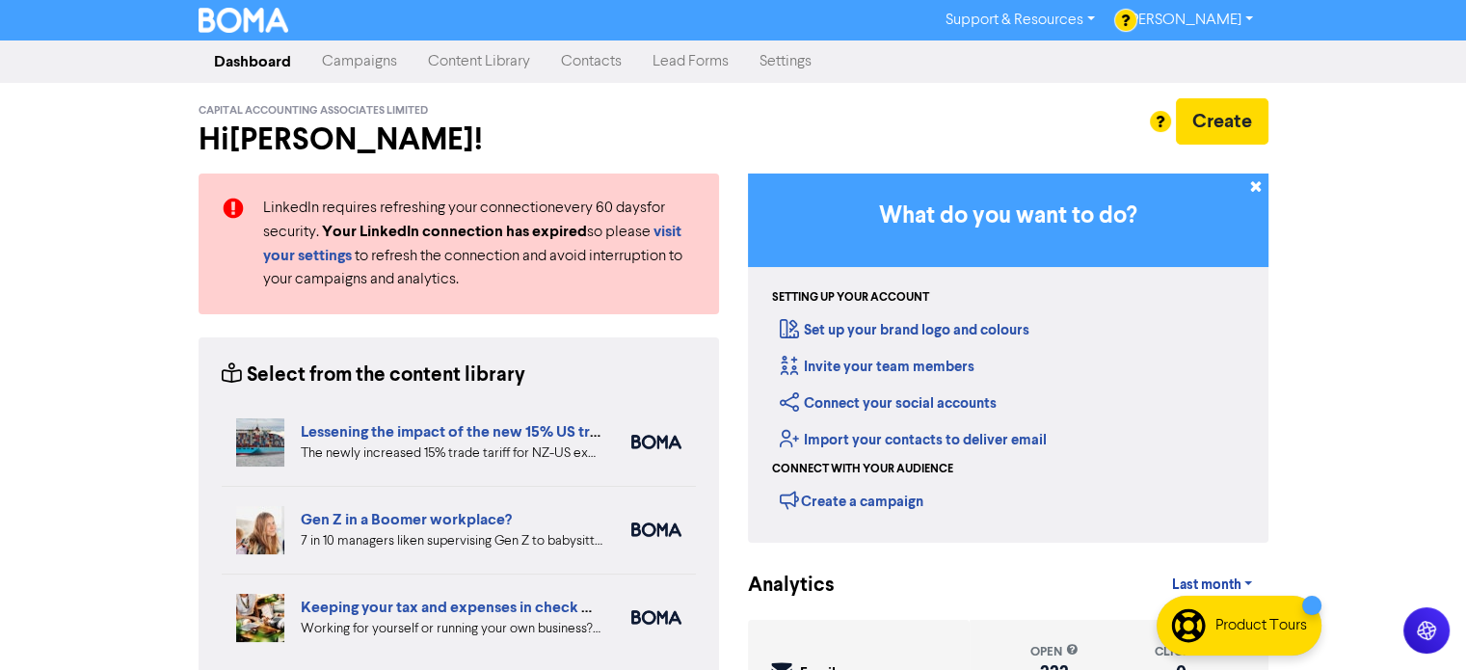
click at [245, 23] on img at bounding box center [244, 20] width 91 height 25
